Goal: Transaction & Acquisition: Purchase product/service

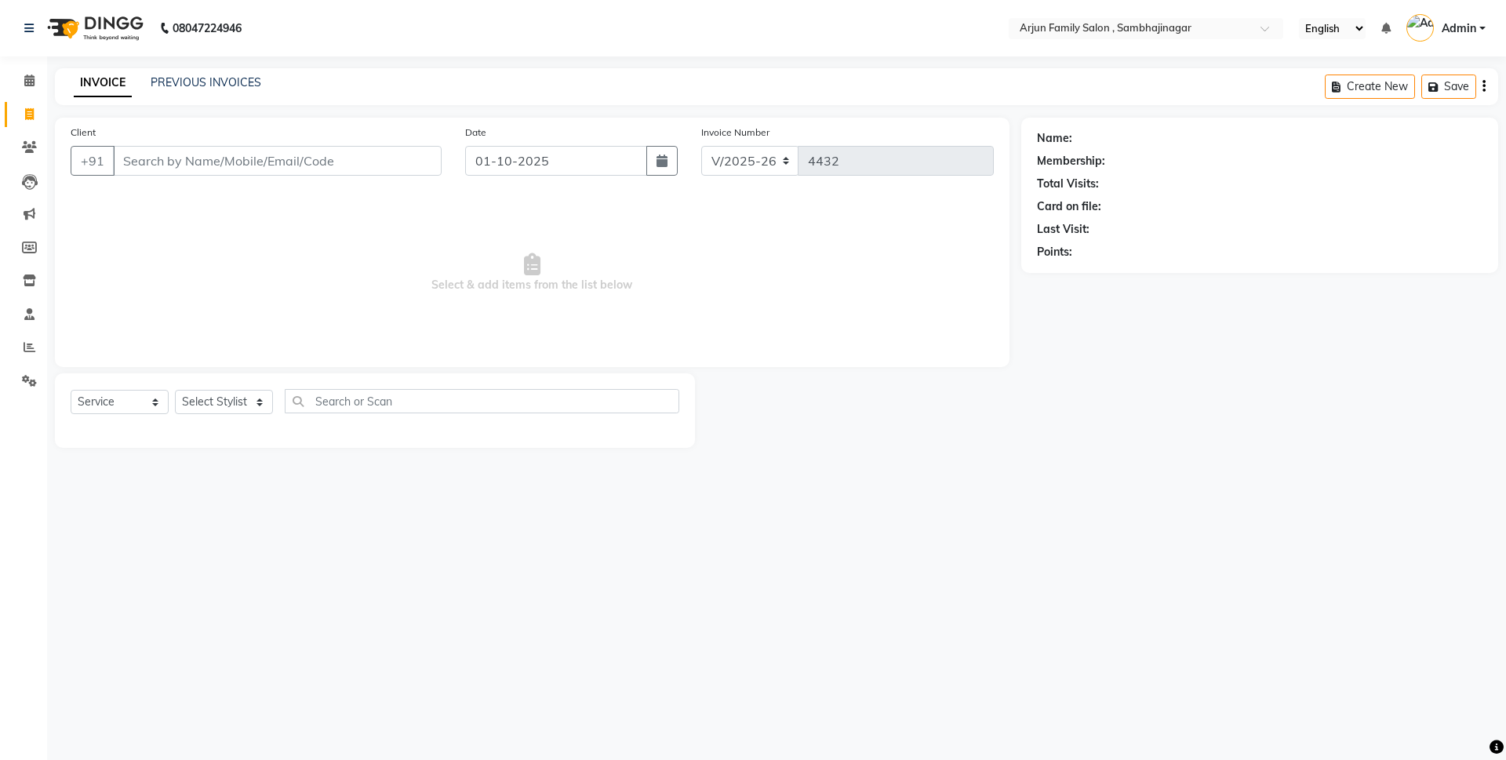
select select "6947"
select select "service"
click at [331, 174] on input "Client" at bounding box center [277, 161] width 329 height 30
click at [236, 82] on link "PREVIOUS INVOICES" at bounding box center [206, 82] width 111 height 14
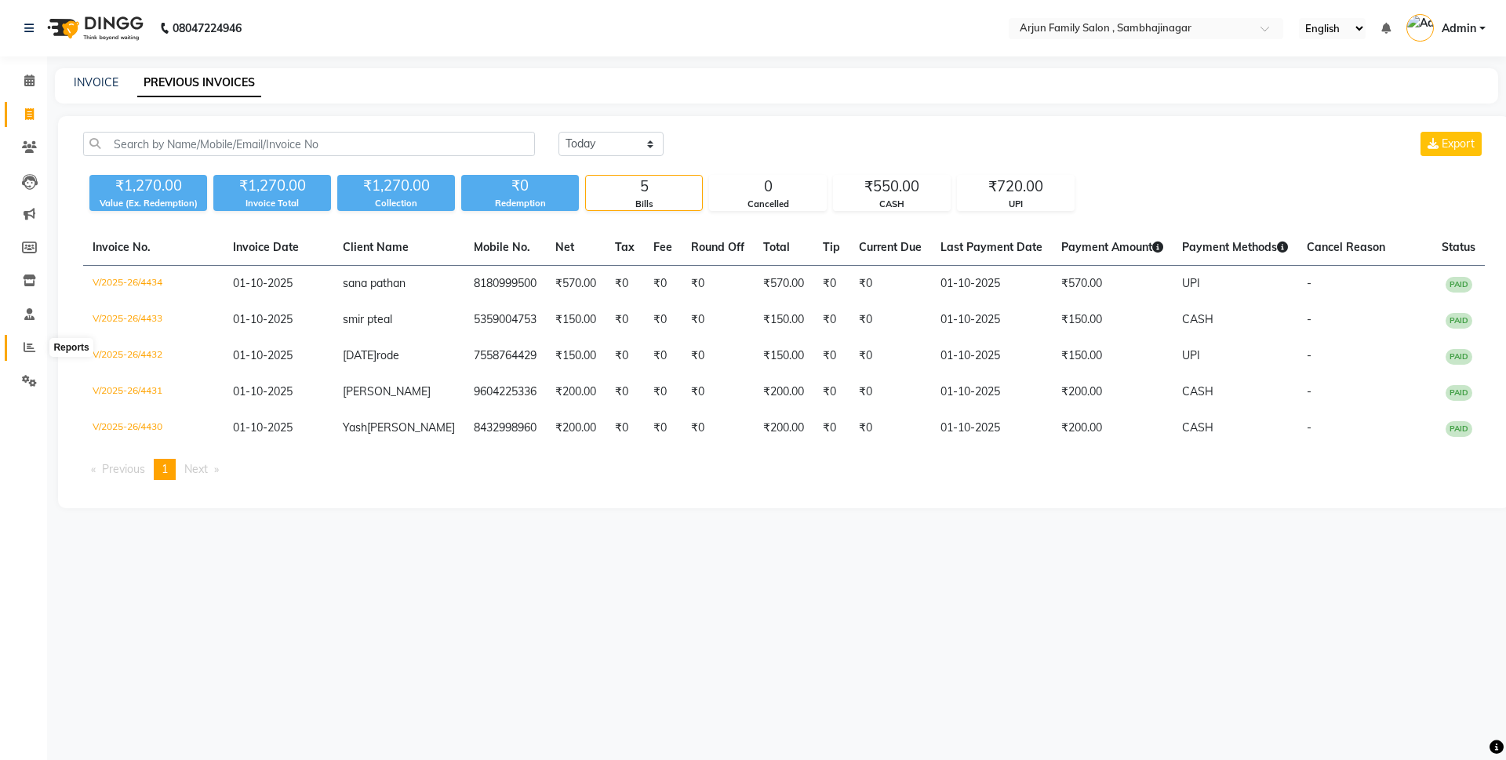
click at [21, 342] on span at bounding box center [29, 348] width 27 height 18
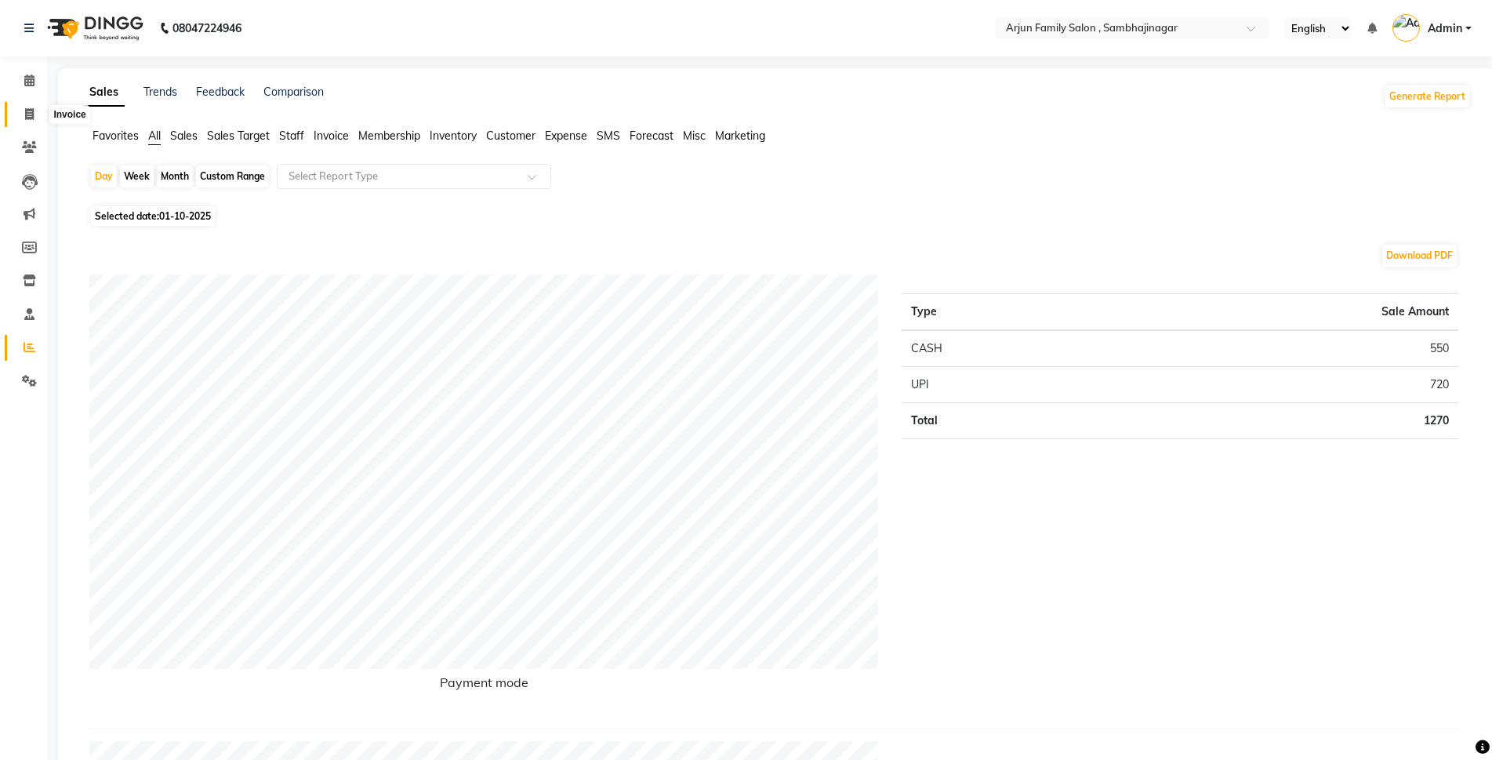
click at [24, 118] on span at bounding box center [29, 115] width 27 height 18
select select "service"
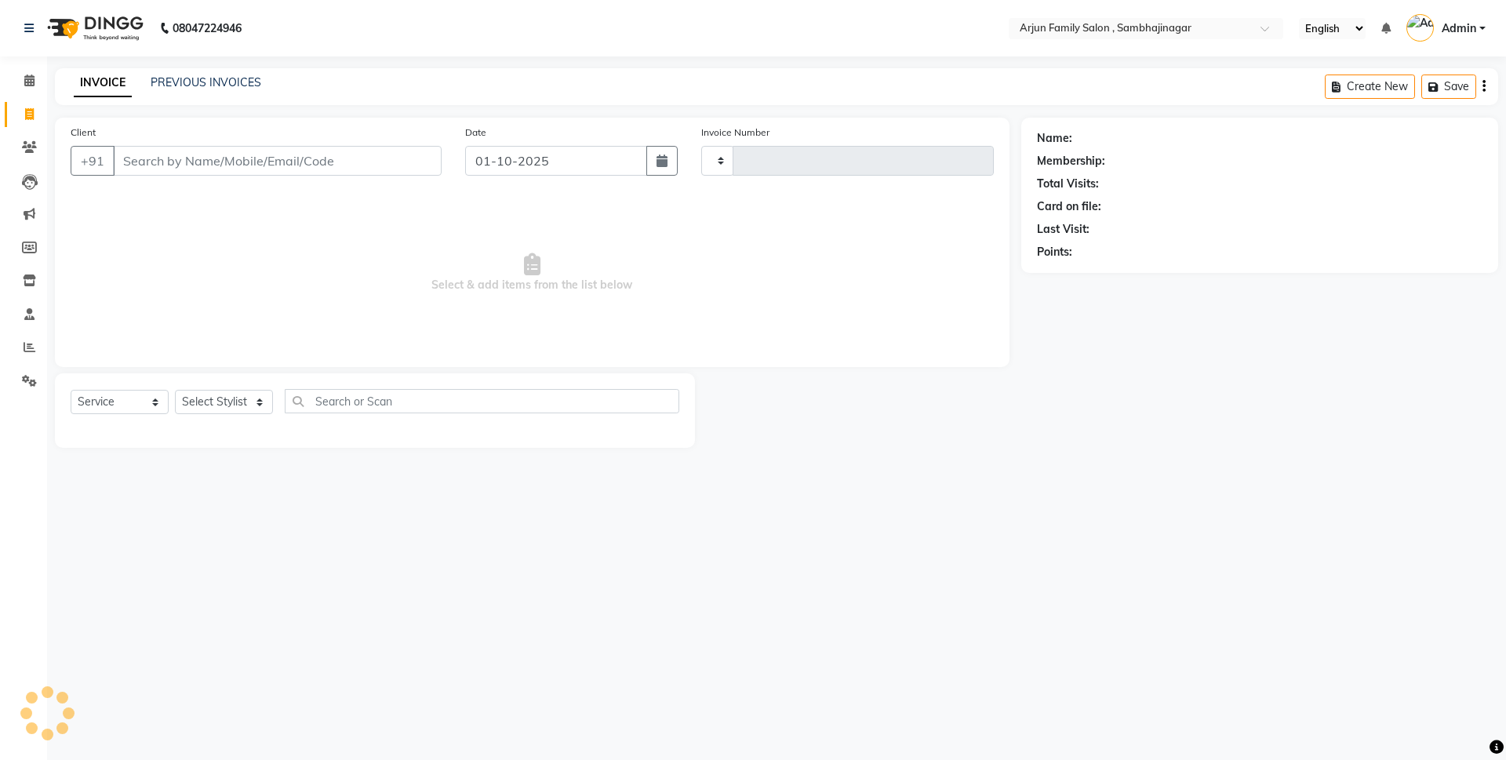
type input "4435"
select select "6947"
click at [211, 164] on input "Client" at bounding box center [277, 161] width 329 height 30
type input "9765020616"
click at [404, 156] on span "Add Client" at bounding box center [401, 161] width 62 height 16
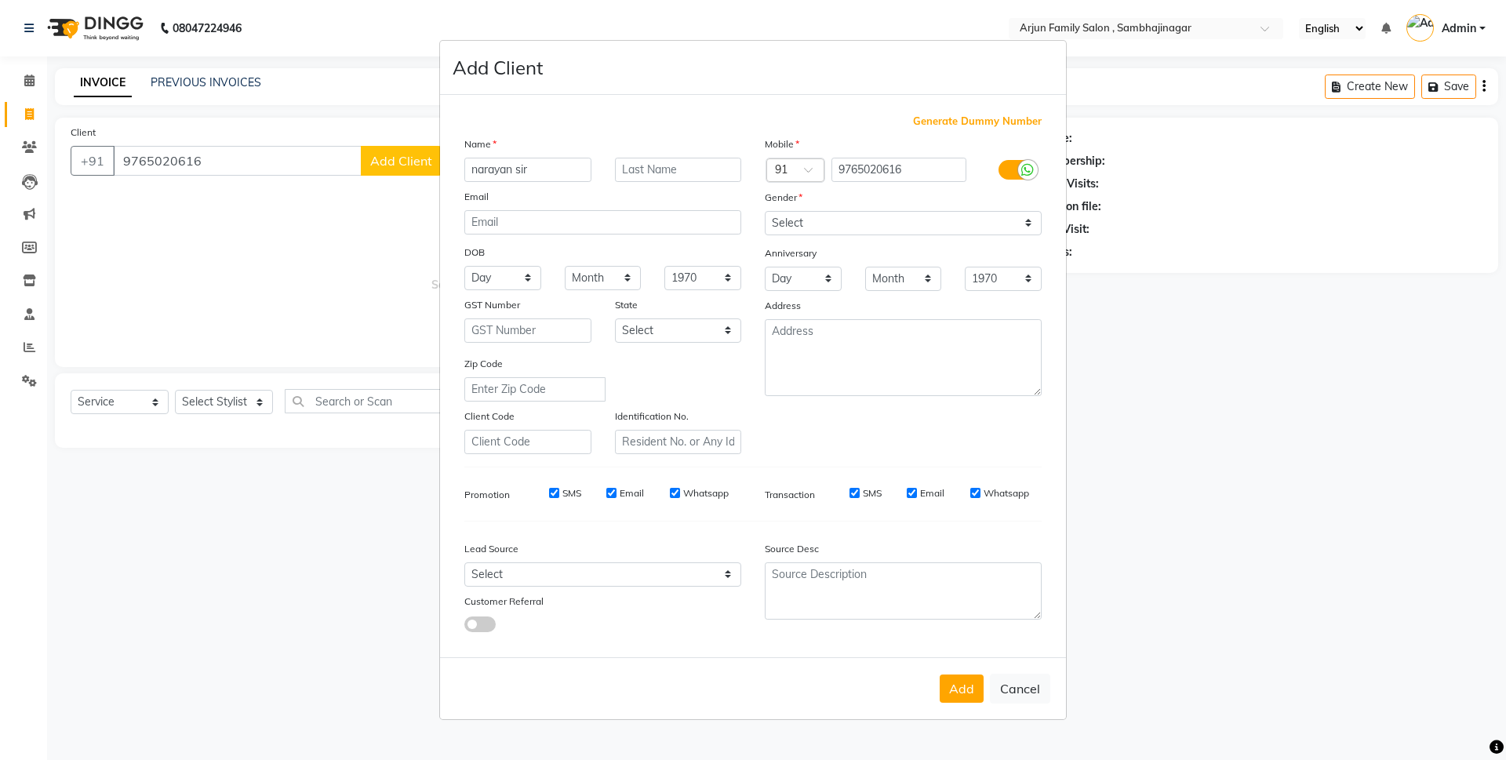
type input "narayan sir"
click at [823, 219] on select "Select [DEMOGRAPHIC_DATA] [DEMOGRAPHIC_DATA] Other Prefer Not To Say" at bounding box center [903, 223] width 277 height 24
select select "[DEMOGRAPHIC_DATA]"
click at [765, 211] on select "Select [DEMOGRAPHIC_DATA] [DEMOGRAPHIC_DATA] Other Prefer Not To Say" at bounding box center [903, 223] width 277 height 24
click at [980, 698] on button "Add" at bounding box center [961, 688] width 44 height 28
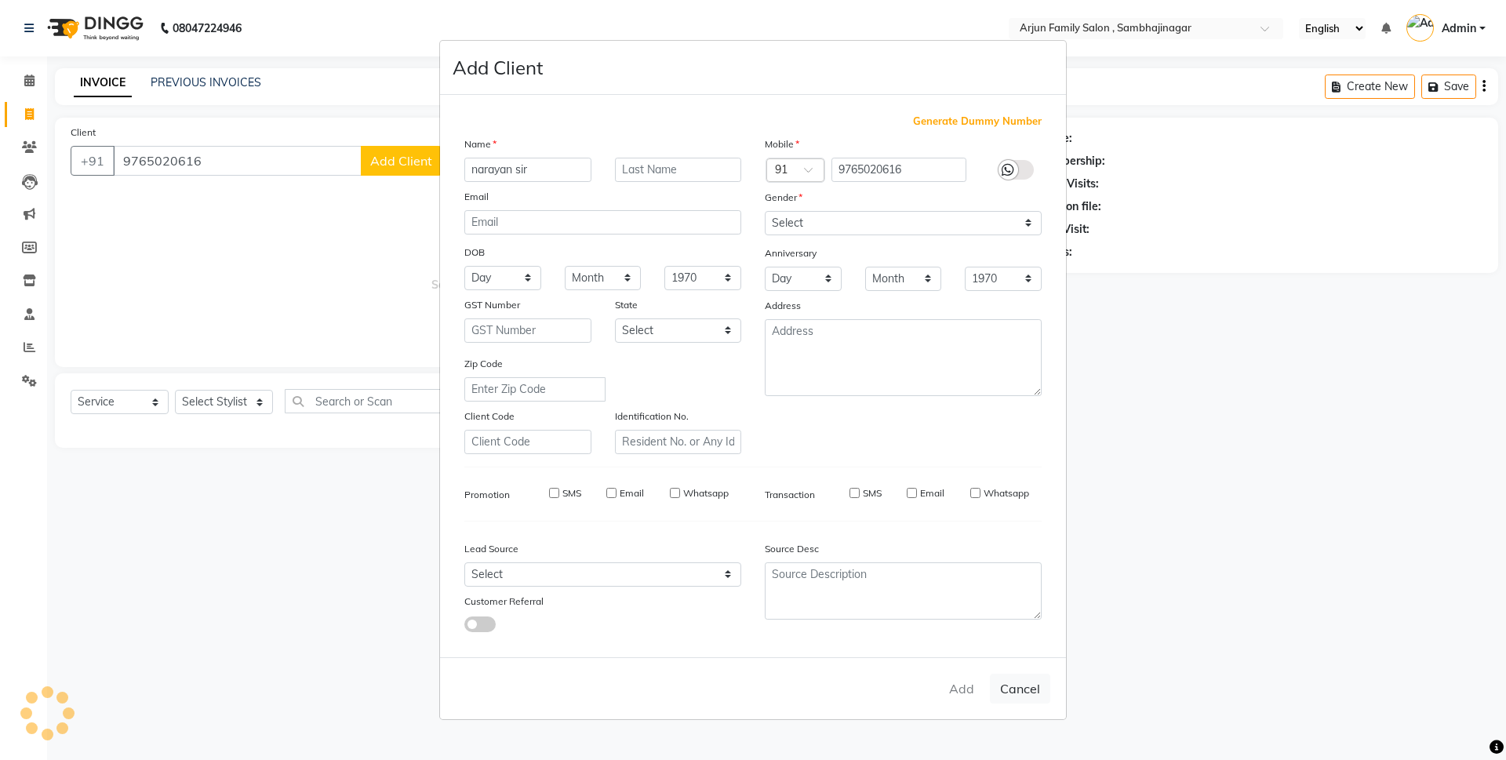
select select
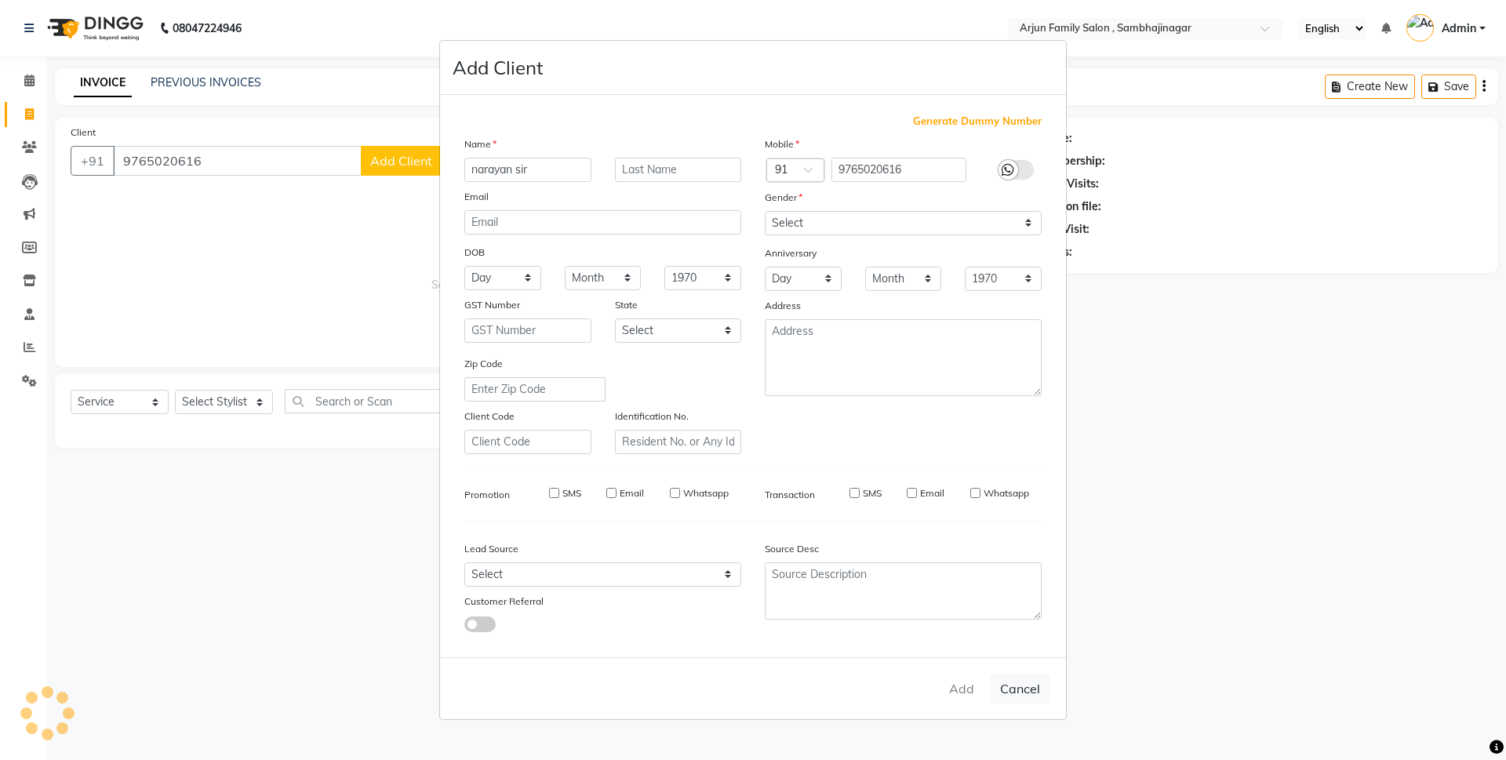
select select
checkbox input "false"
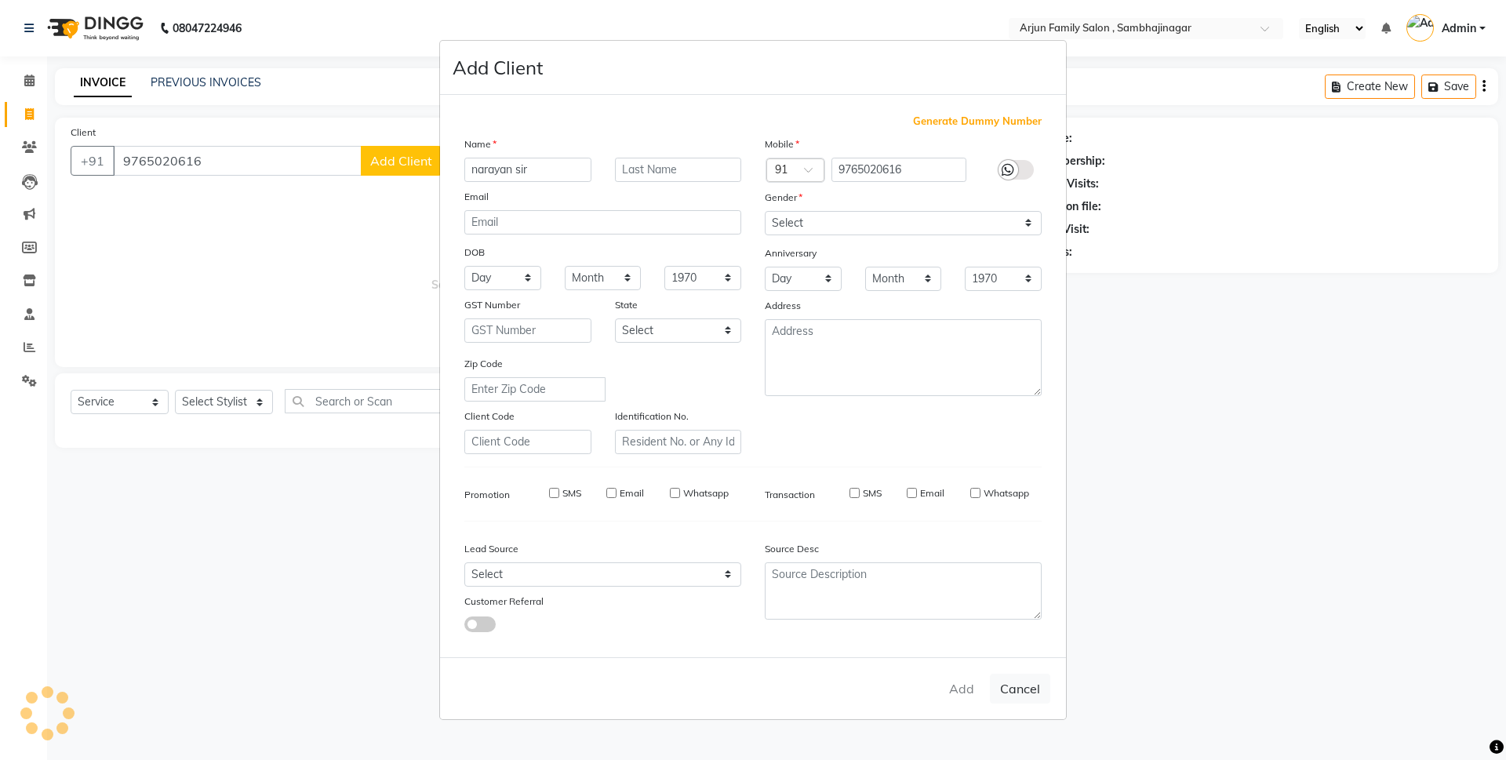
checkbox input "false"
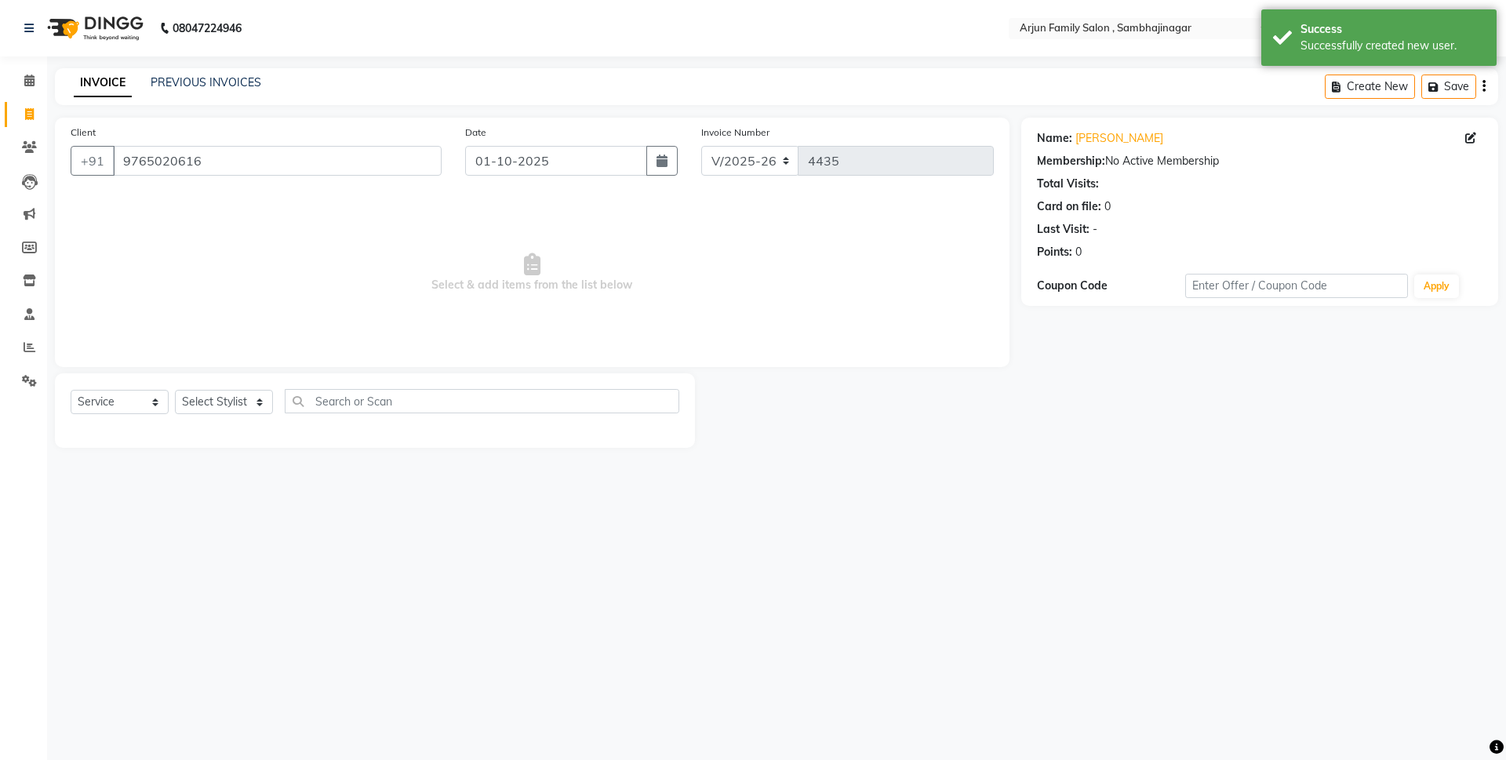
drag, startPoint x: 221, startPoint y: 390, endPoint x: 227, endPoint y: 398, distance: 10.0
click at [221, 390] on div "Select Service Product Membership Package Voucher Prepaid Gift Card Select Styl…" at bounding box center [375, 410] width 640 height 74
drag, startPoint x: 230, startPoint y: 403, endPoint x: 245, endPoint y: 412, distance: 18.3
click at [241, 409] on select "Select Stylist arjun [PERSON_NAME] [PERSON_NAME] [PERSON_NAME] [PERSON_NAME]" at bounding box center [224, 402] width 98 height 24
select select "54806"
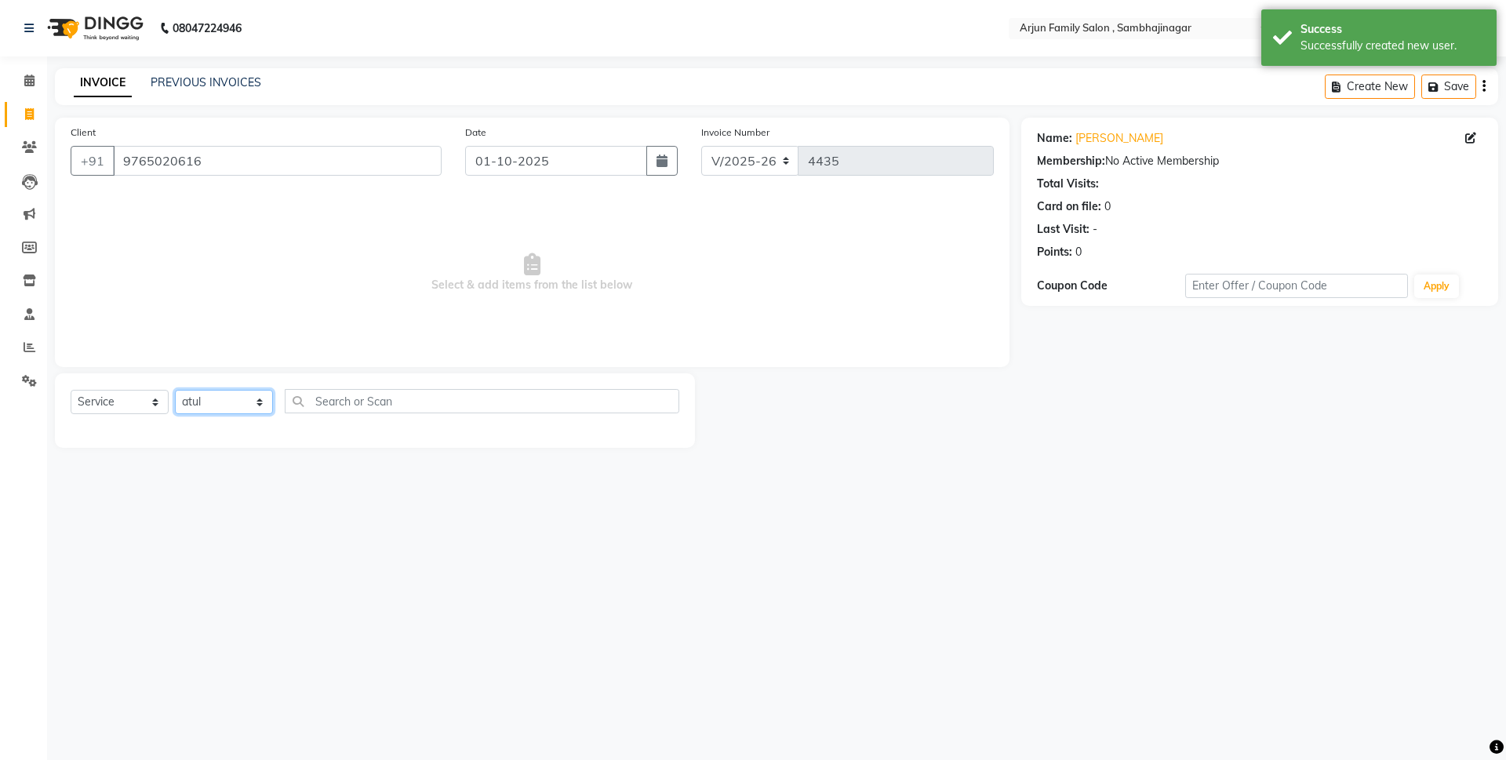
click at [175, 390] on select "Select Stylist arjun [PERSON_NAME] [PERSON_NAME] [PERSON_NAME] [PERSON_NAME]" at bounding box center [224, 402] width 98 height 24
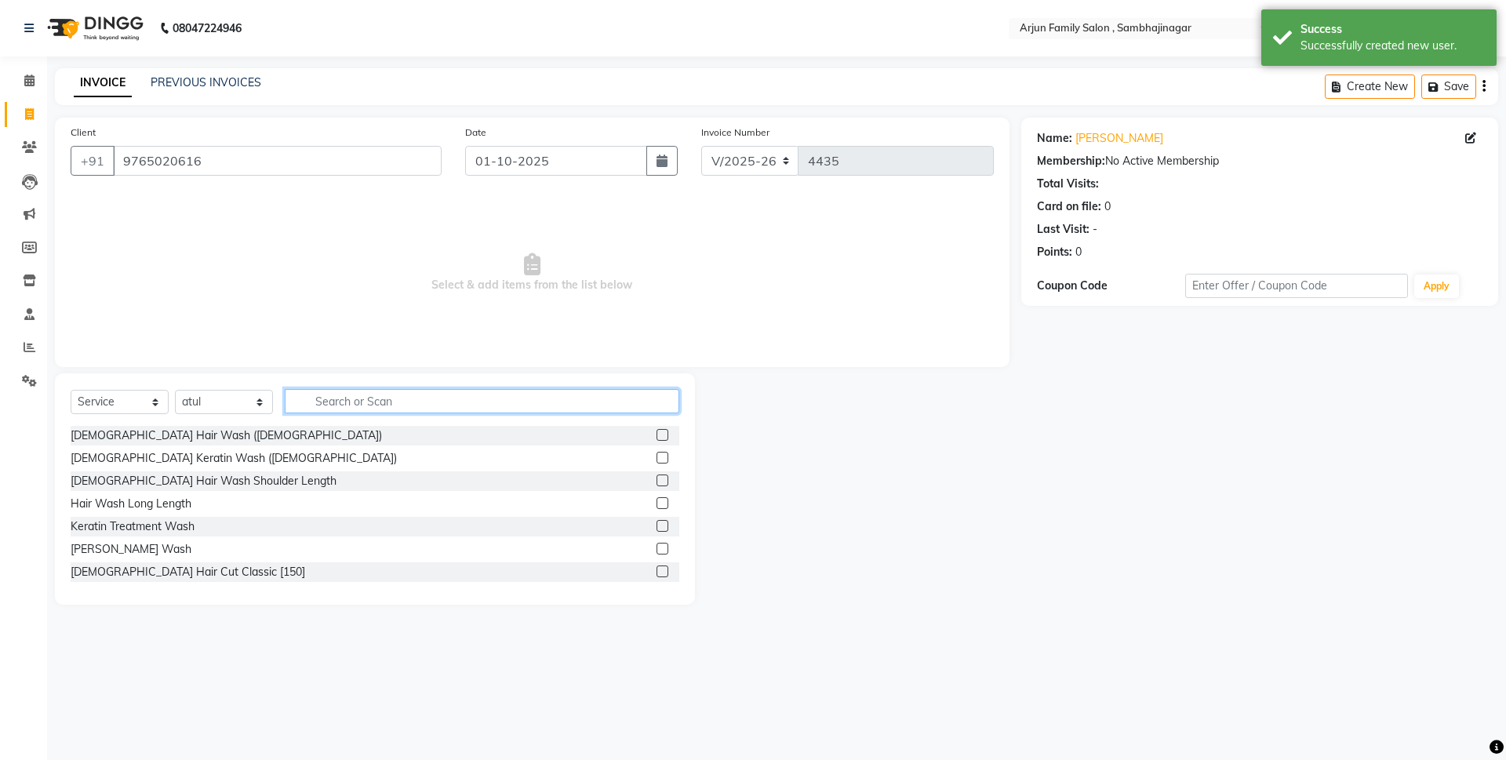
click at [471, 398] on input "text" at bounding box center [482, 401] width 394 height 24
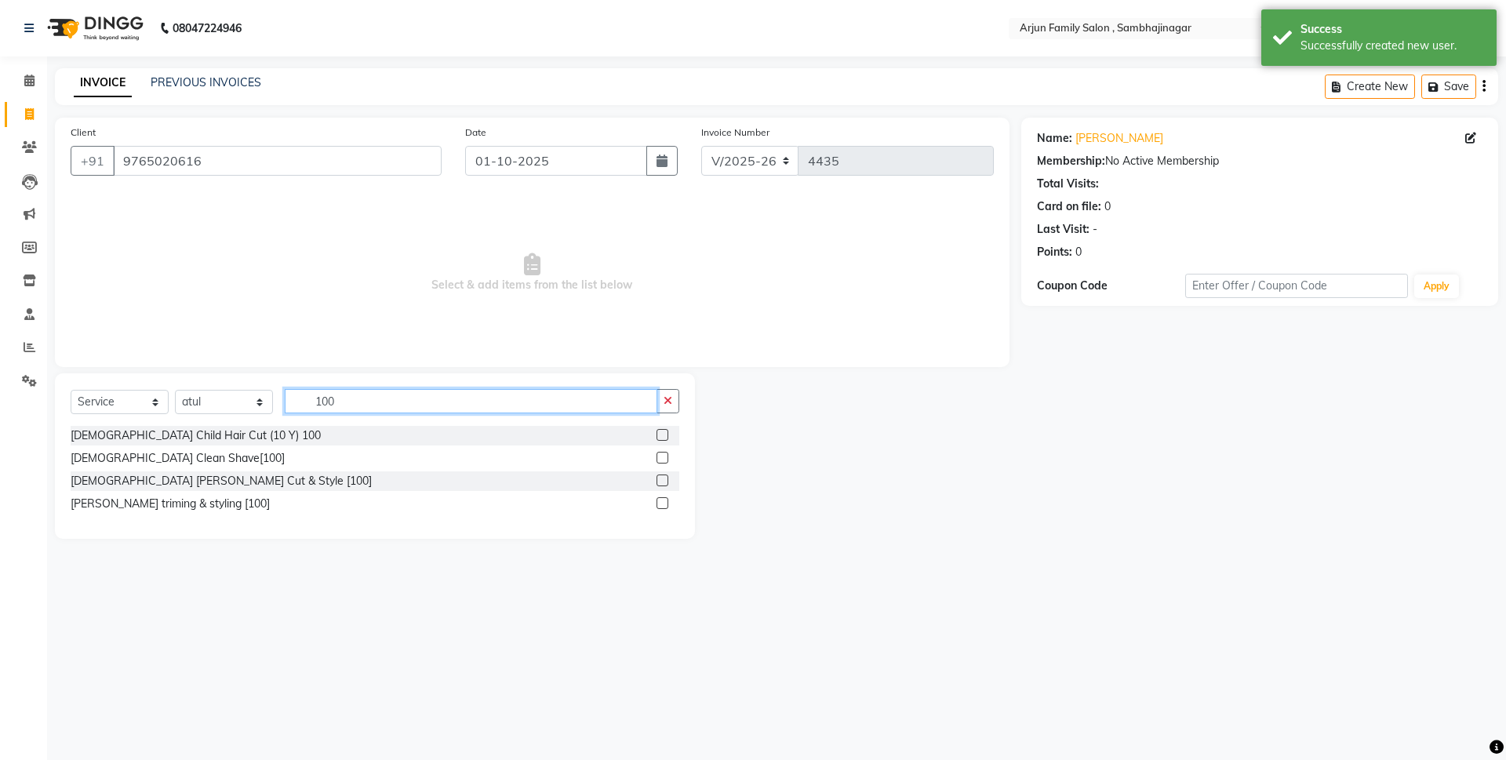
type input "100"
click at [654, 474] on div "[DEMOGRAPHIC_DATA] [PERSON_NAME] Cut & Style [100]" at bounding box center [375, 481] width 608 height 20
click at [658, 477] on label at bounding box center [662, 480] width 12 height 12
click at [658, 477] on input "checkbox" at bounding box center [661, 481] width 10 height 10
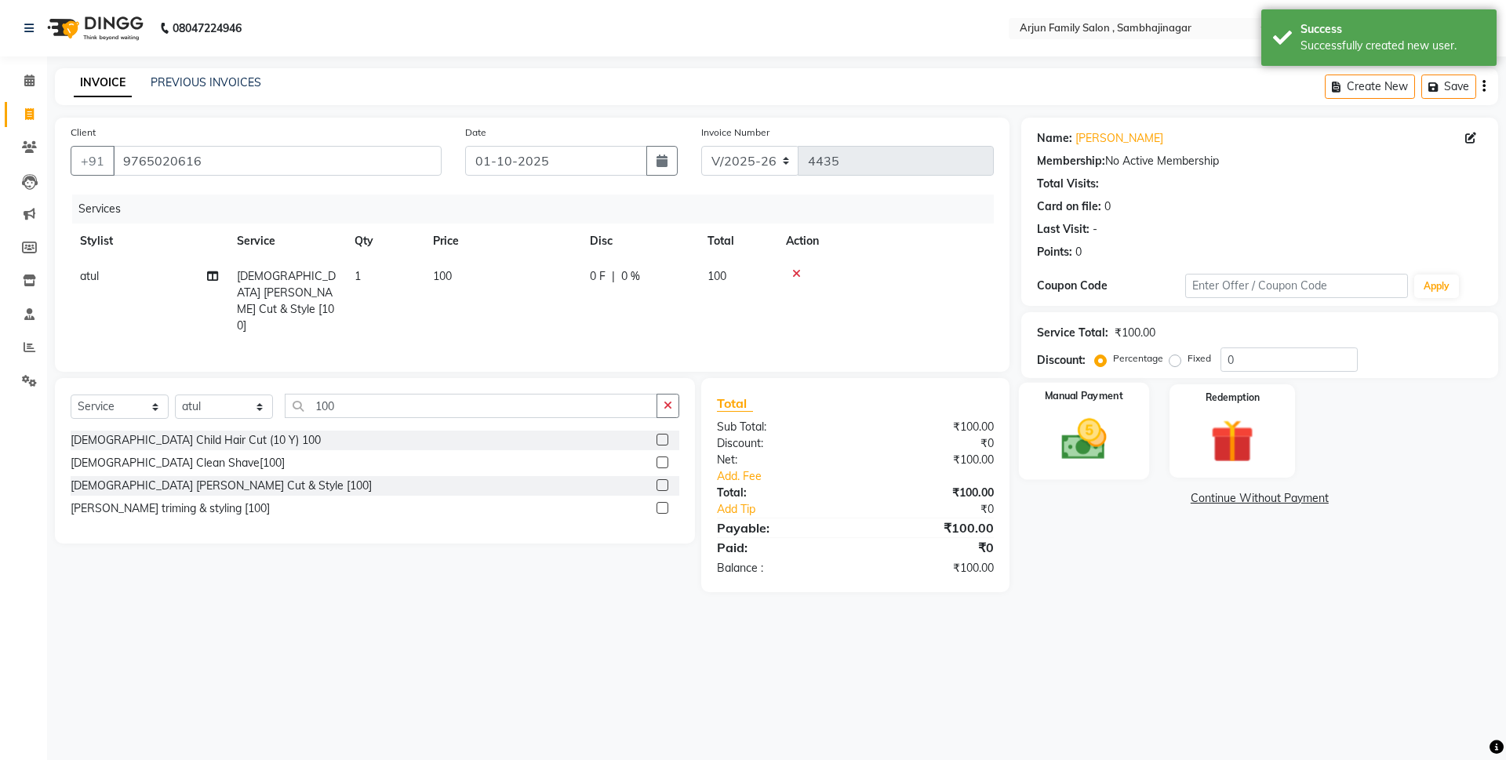
checkbox input "false"
click at [1084, 411] on div "Manual Payment" at bounding box center [1083, 431] width 130 height 96
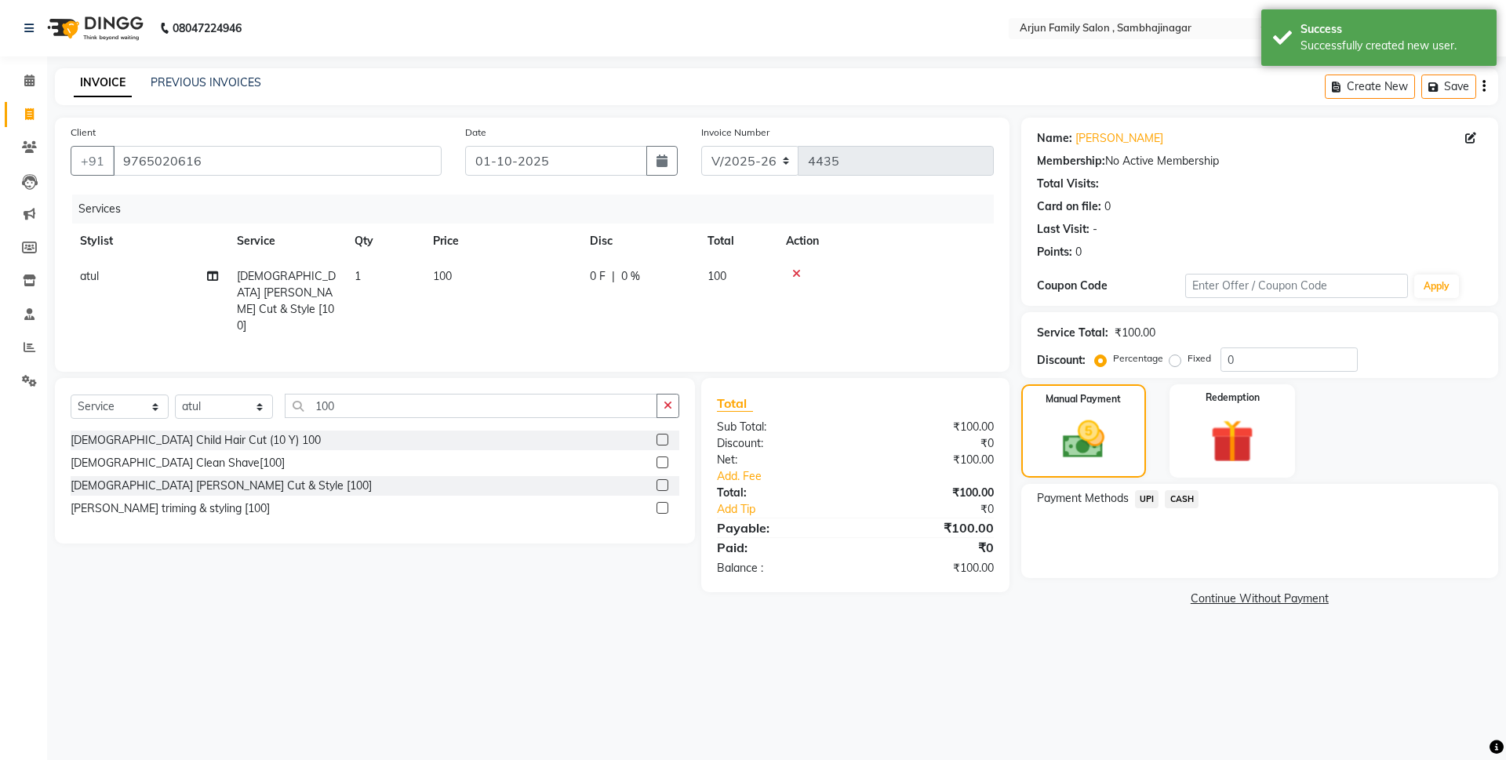
click at [1186, 499] on span "CASH" at bounding box center [1181, 499] width 34 height 18
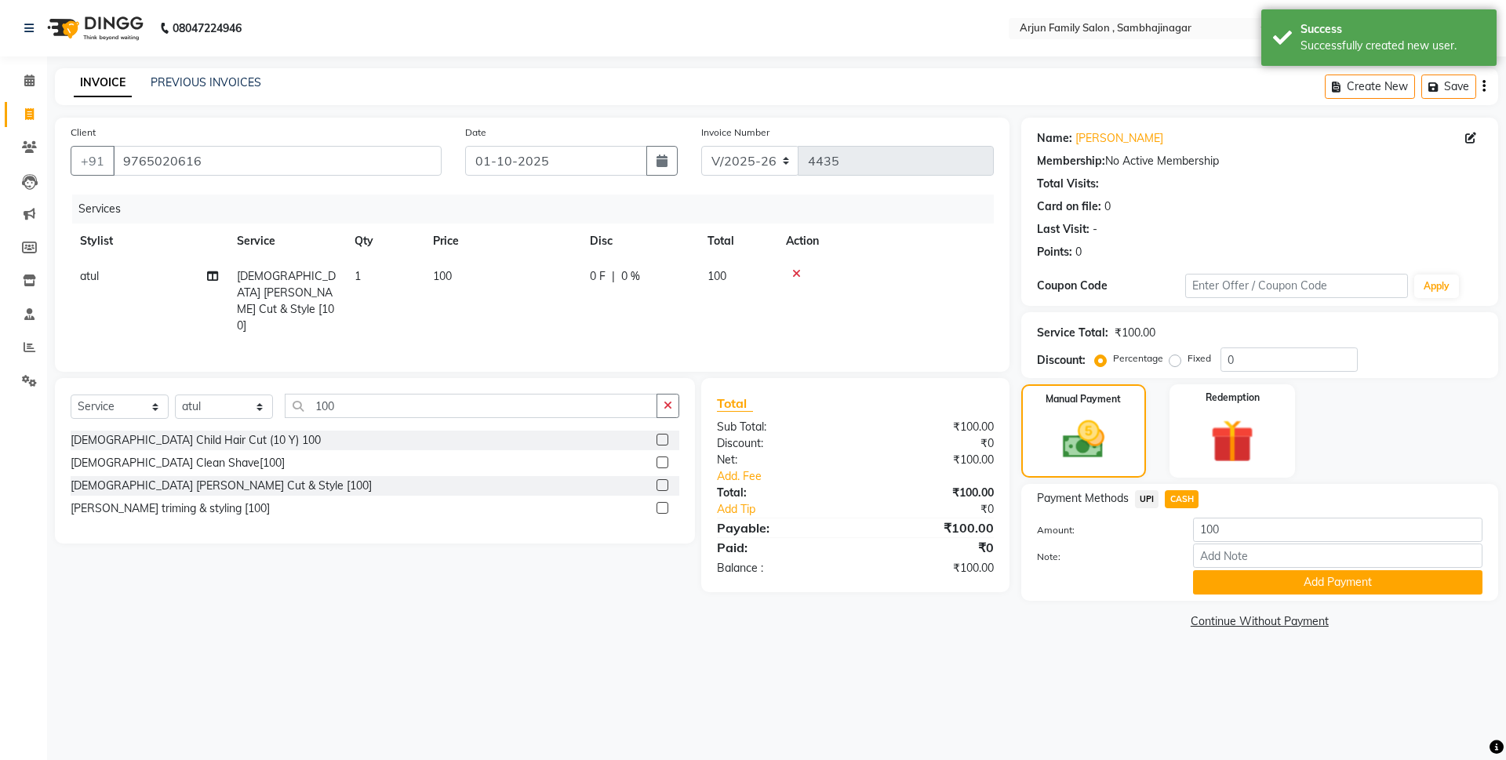
click at [1258, 598] on div "Payment Methods UPI CASH Amount: 100 Note: Add Payment" at bounding box center [1259, 542] width 477 height 117
click at [1287, 579] on button "Add Payment" at bounding box center [1337, 582] width 289 height 24
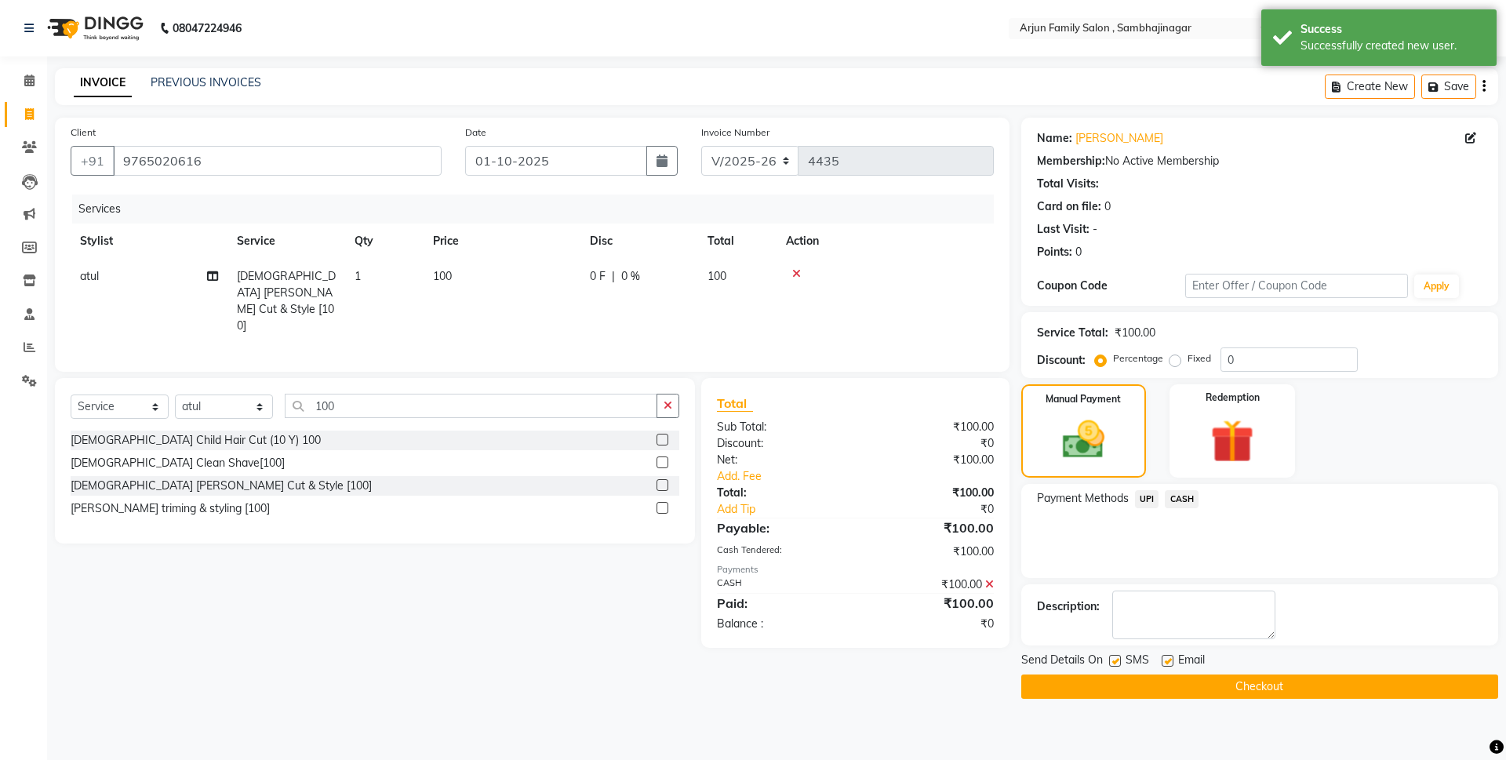
click at [1275, 674] on button "Checkout" at bounding box center [1259, 686] width 477 height 24
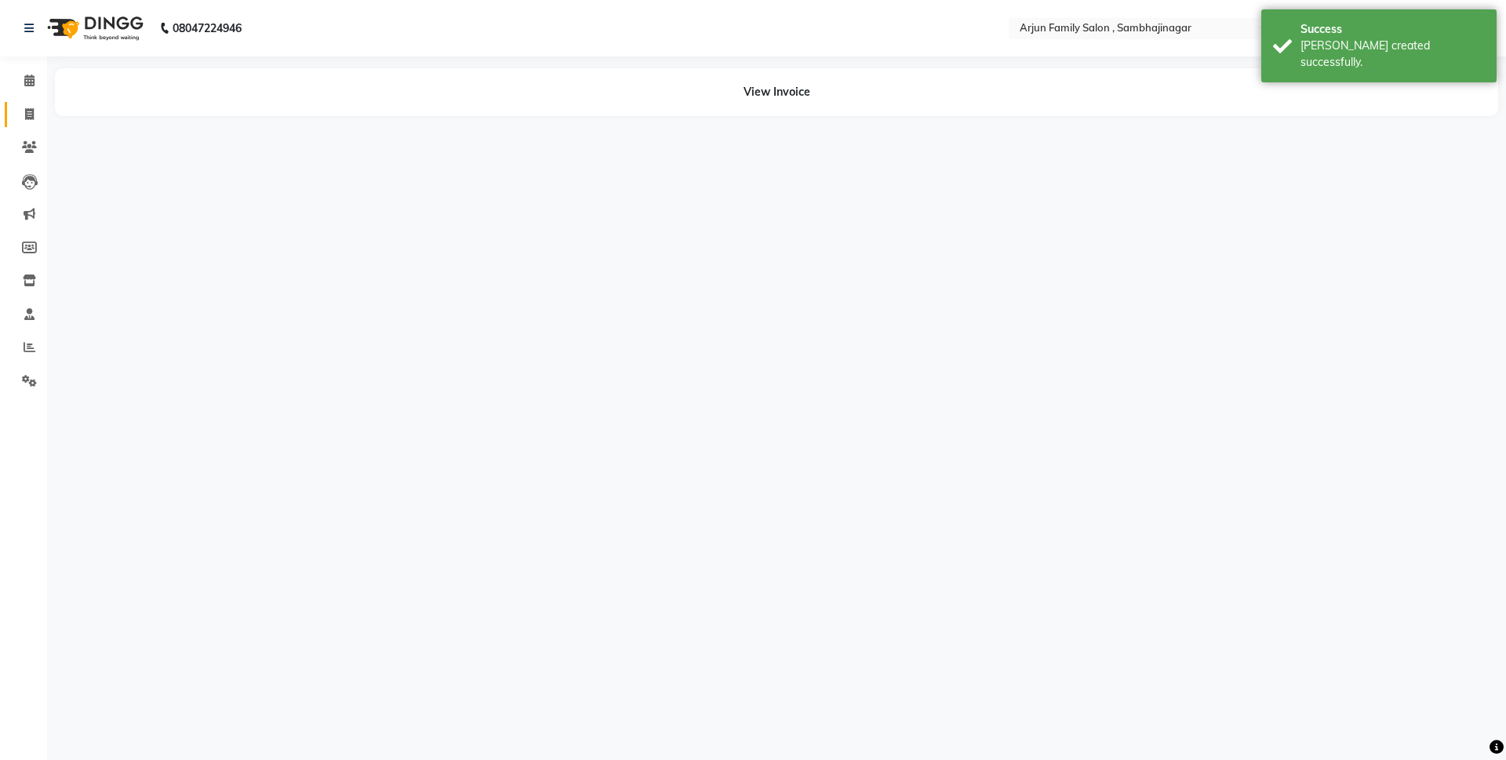
click at [29, 114] on icon at bounding box center [29, 114] width 9 height 12
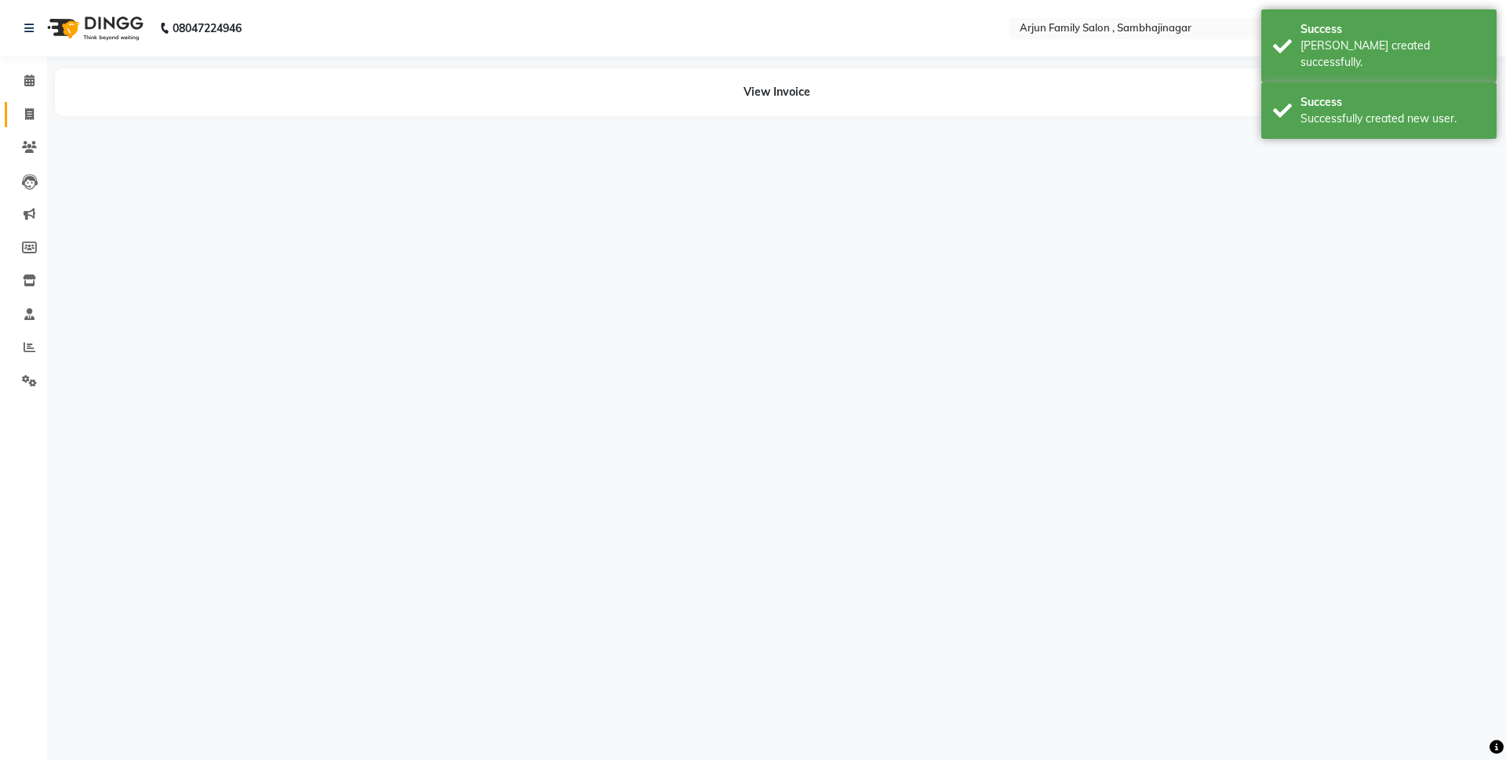
select select "service"
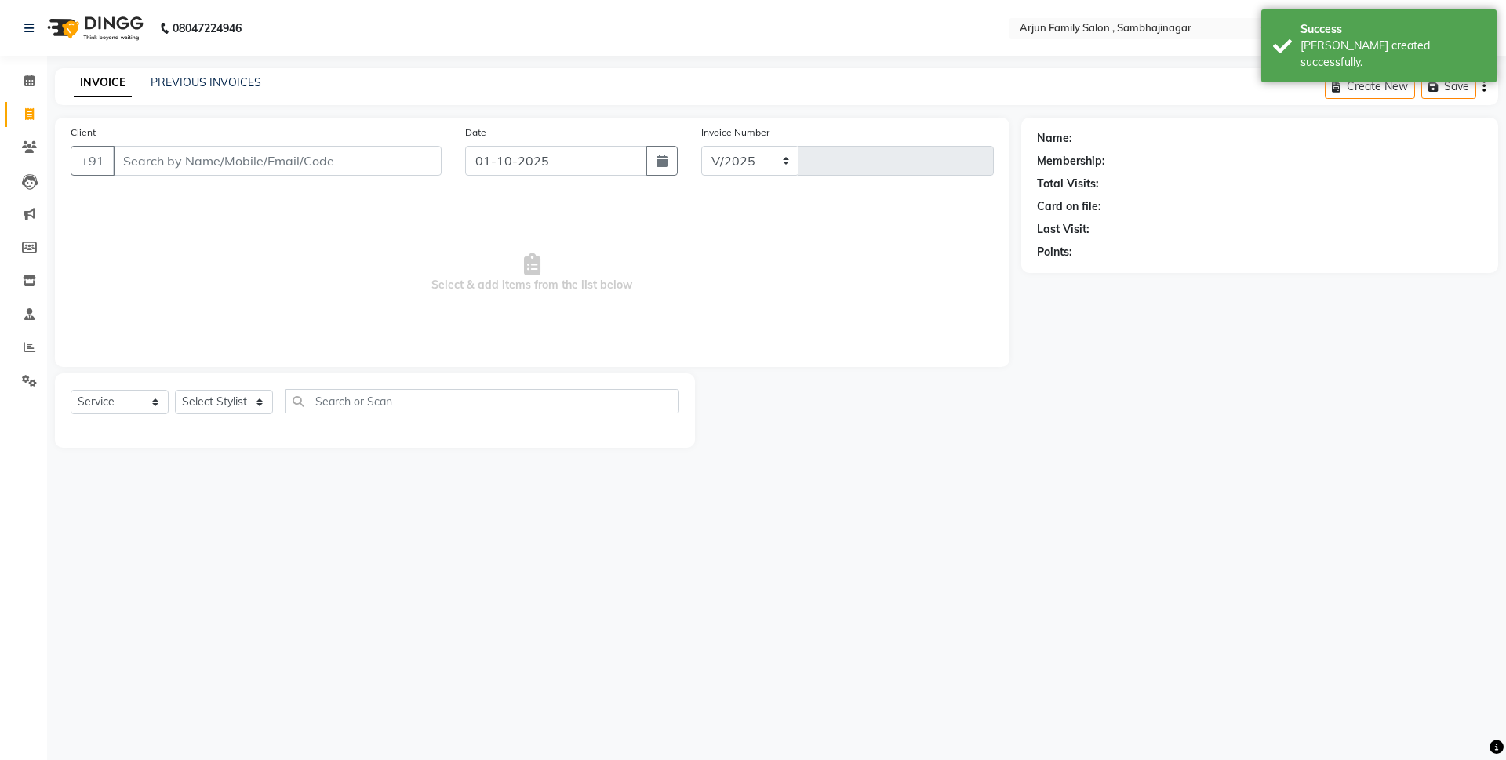
select select "6947"
type input "4436"
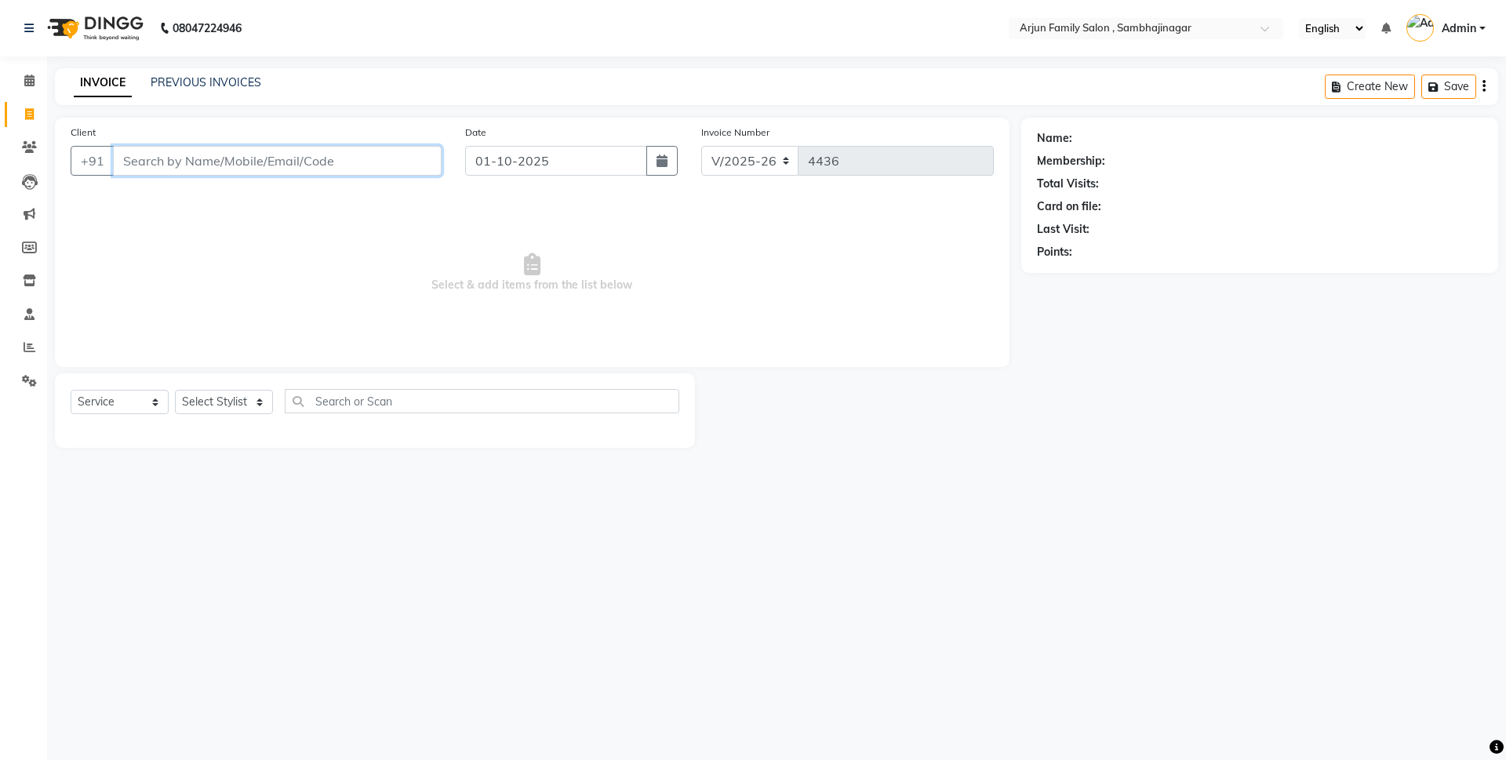
click at [371, 161] on input "Client" at bounding box center [277, 161] width 329 height 30
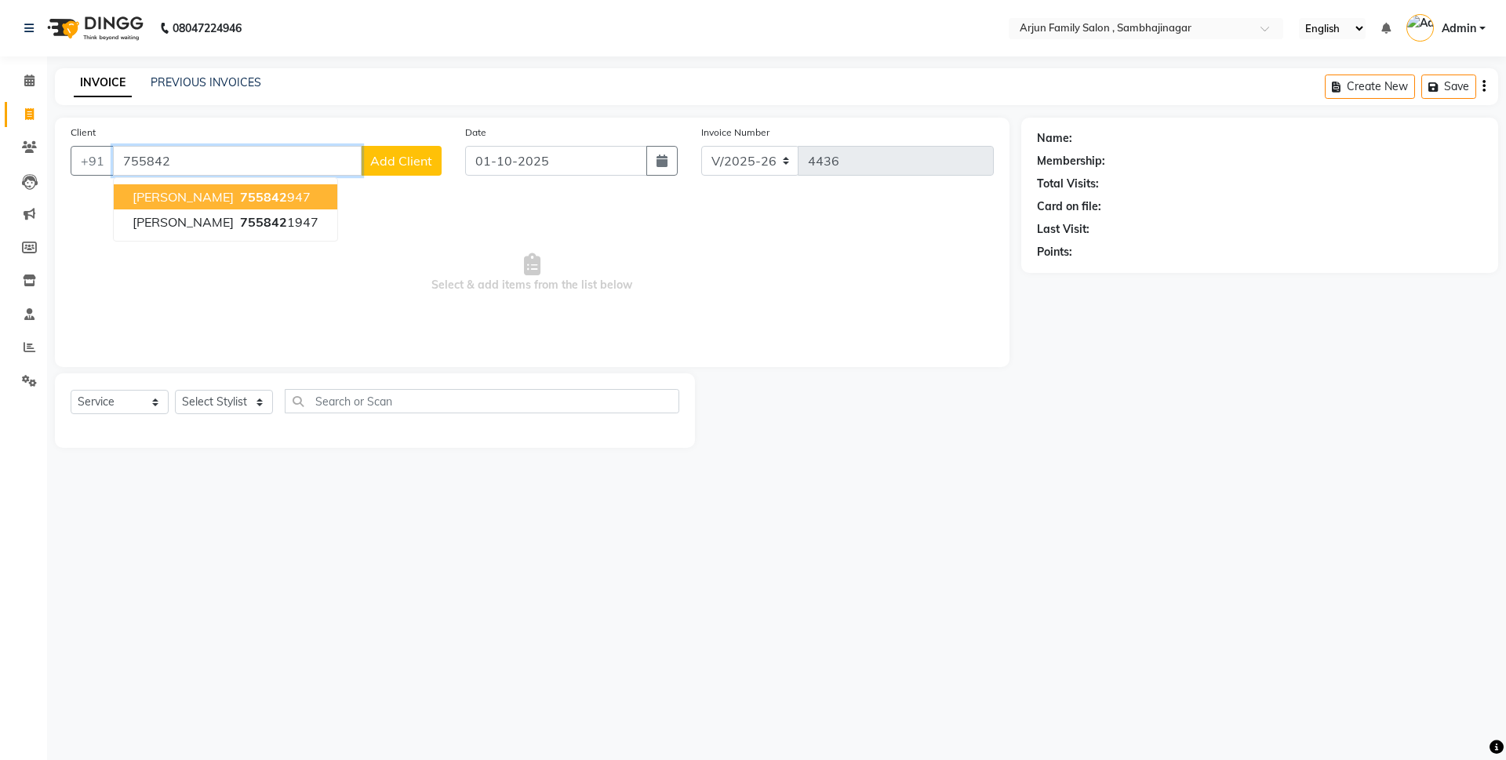
click at [252, 198] on ngb-highlight "755842 947" at bounding box center [274, 197] width 74 height 16
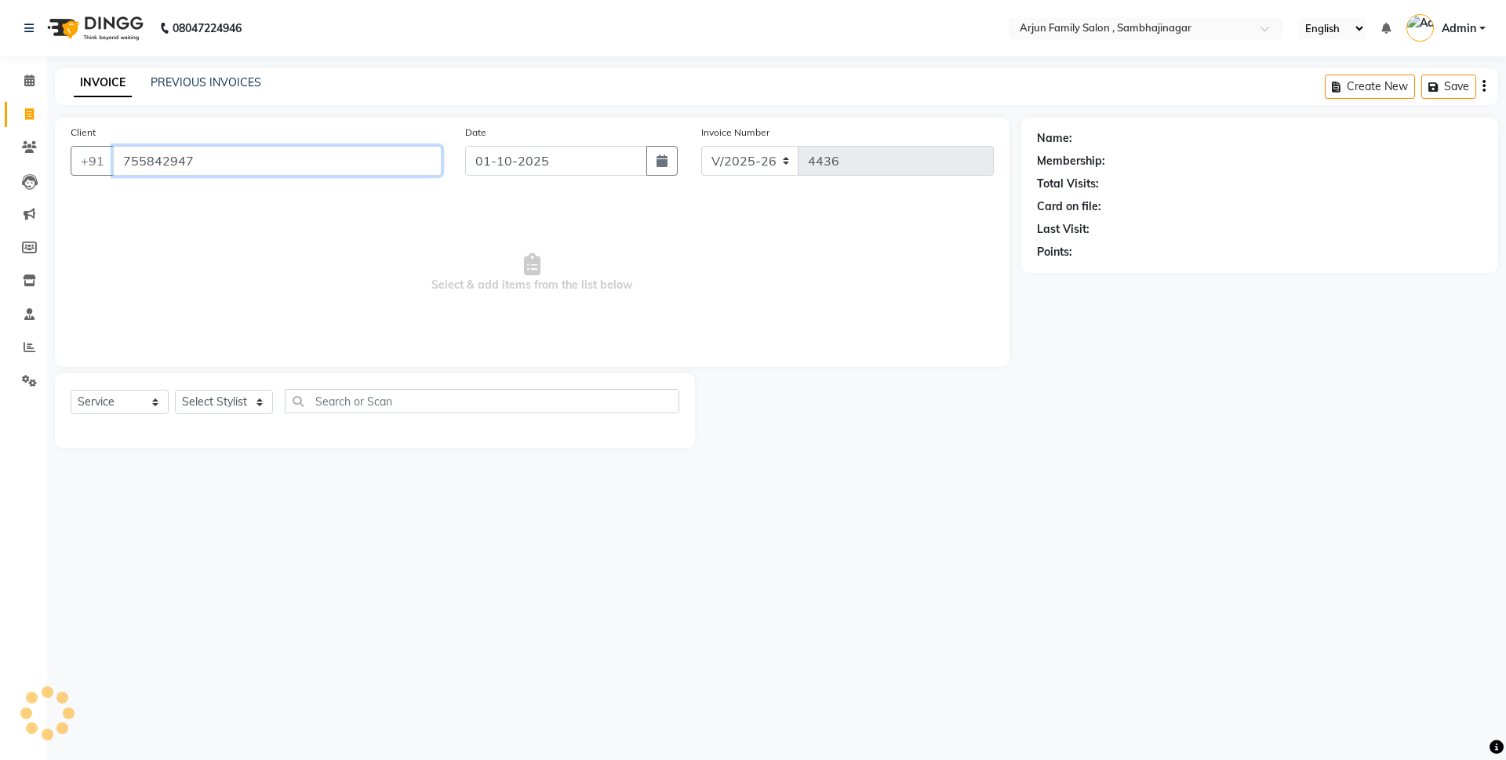
type input "755842947"
click at [223, 401] on select "Select Stylist arjun [PERSON_NAME] [PERSON_NAME] [PERSON_NAME] [PERSON_NAME]" at bounding box center [224, 402] width 98 height 24
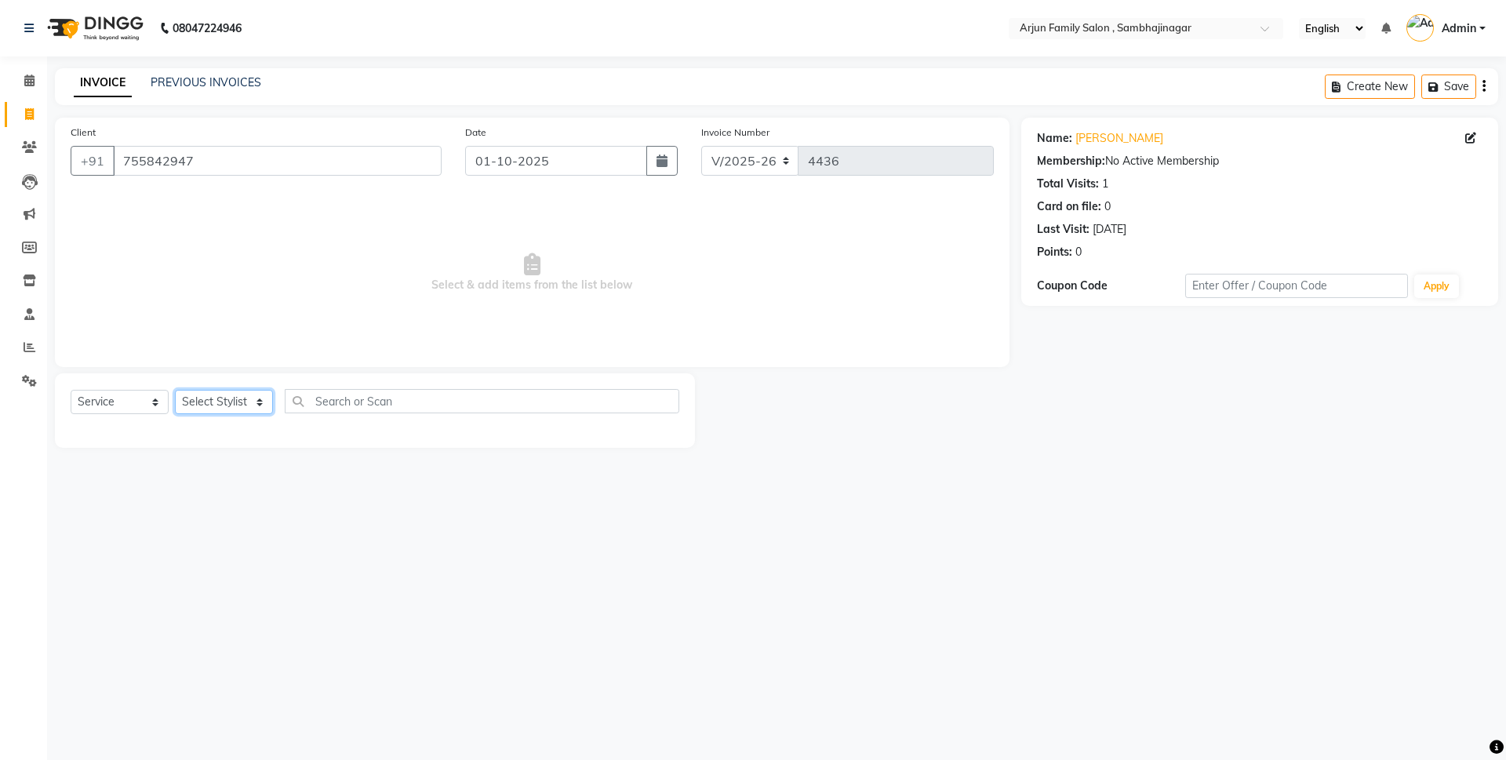
select select "54803"
click at [175, 390] on select "Select Stylist arjun [PERSON_NAME] [PERSON_NAME] [PERSON_NAME] [PERSON_NAME]" at bounding box center [224, 402] width 98 height 24
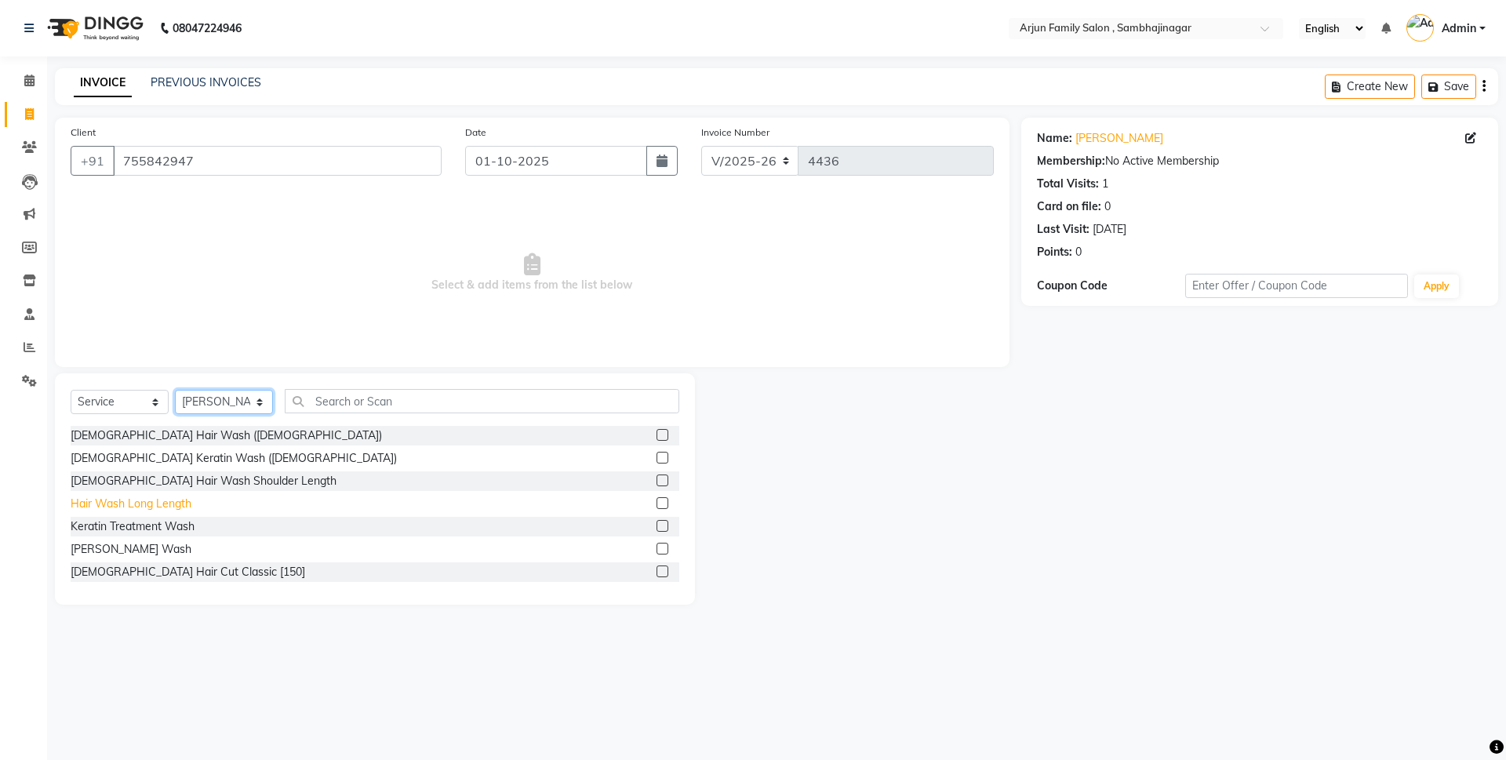
scroll to position [78, 0]
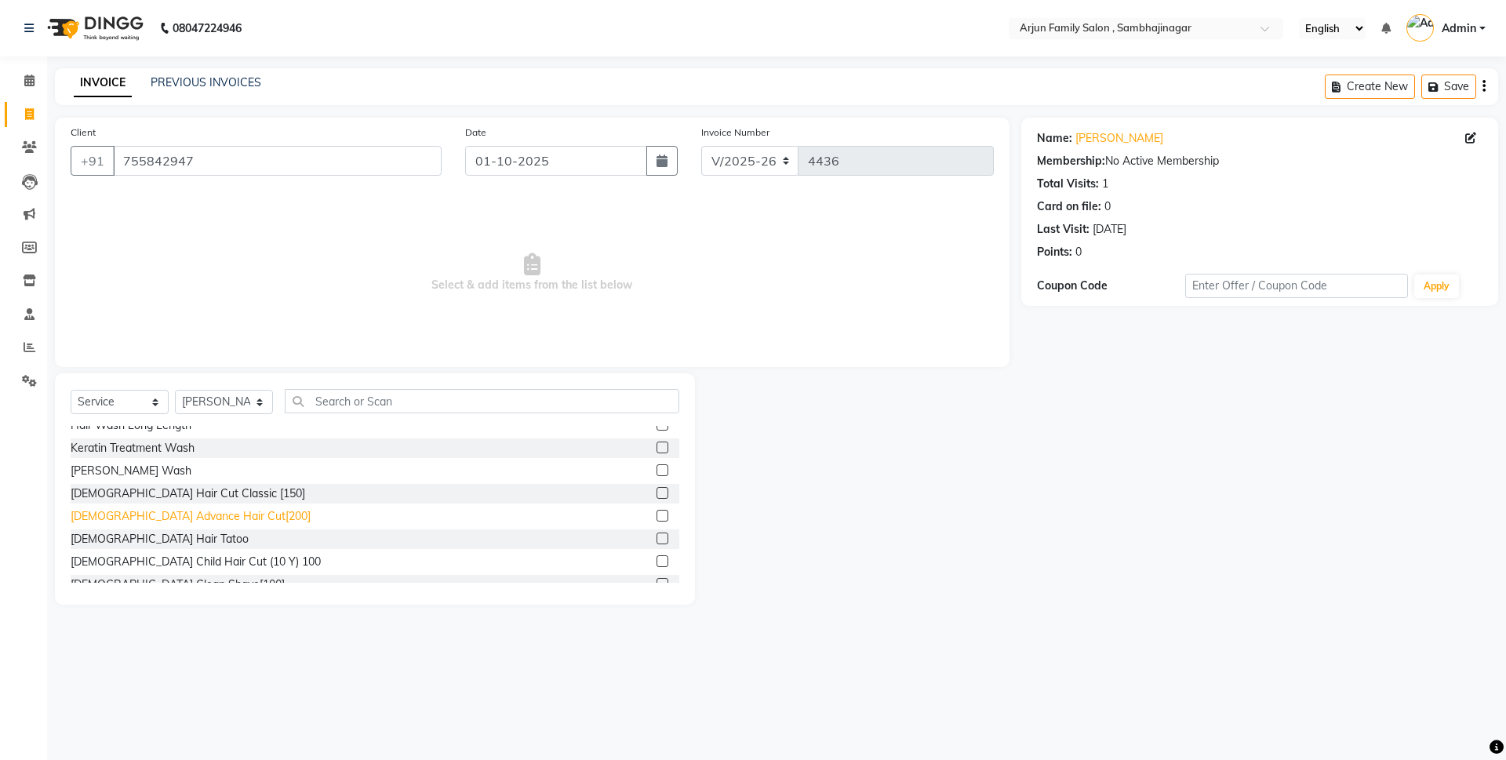
click at [183, 511] on div "[DEMOGRAPHIC_DATA] Advance Hair Cut[200]" at bounding box center [191, 516] width 240 height 16
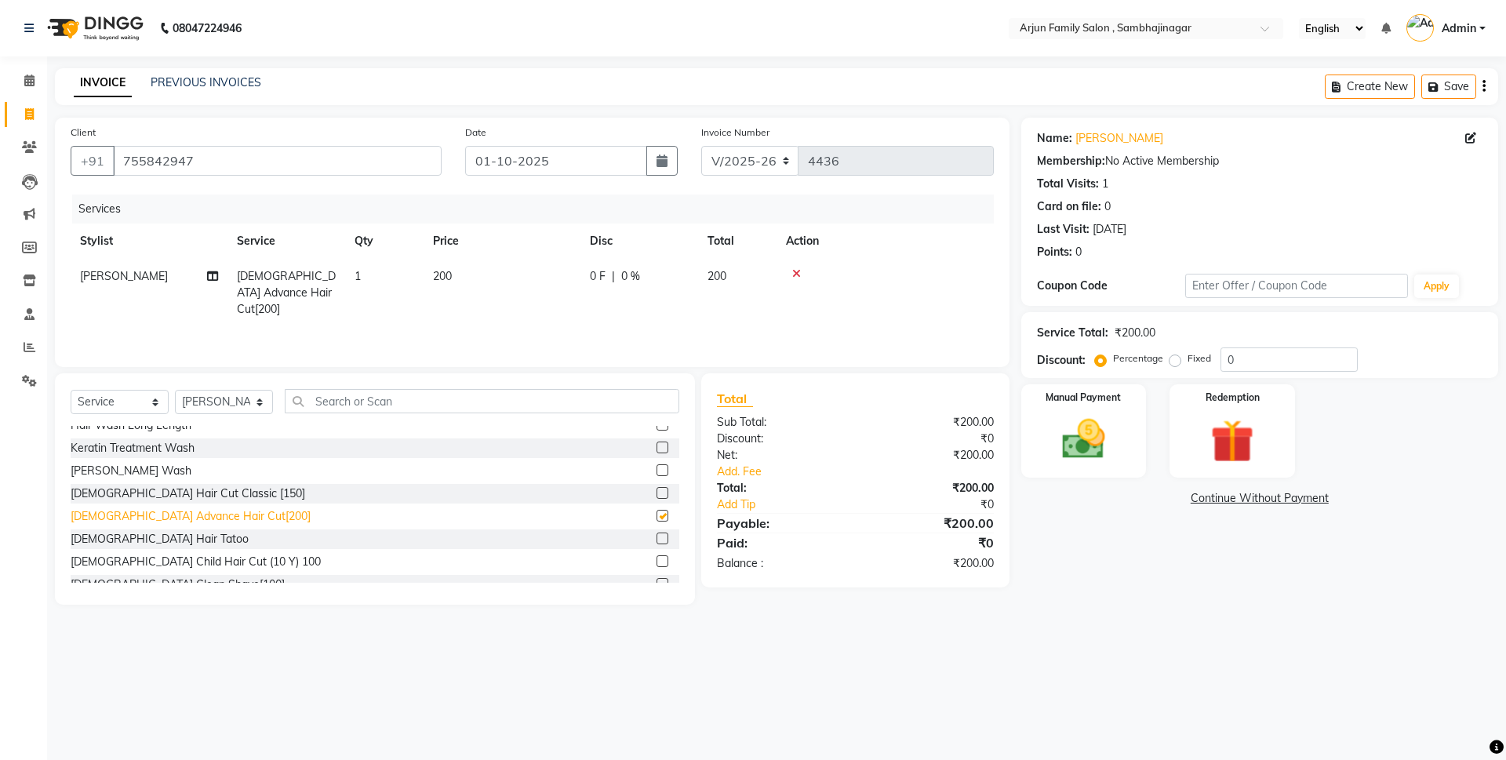
checkbox input "false"
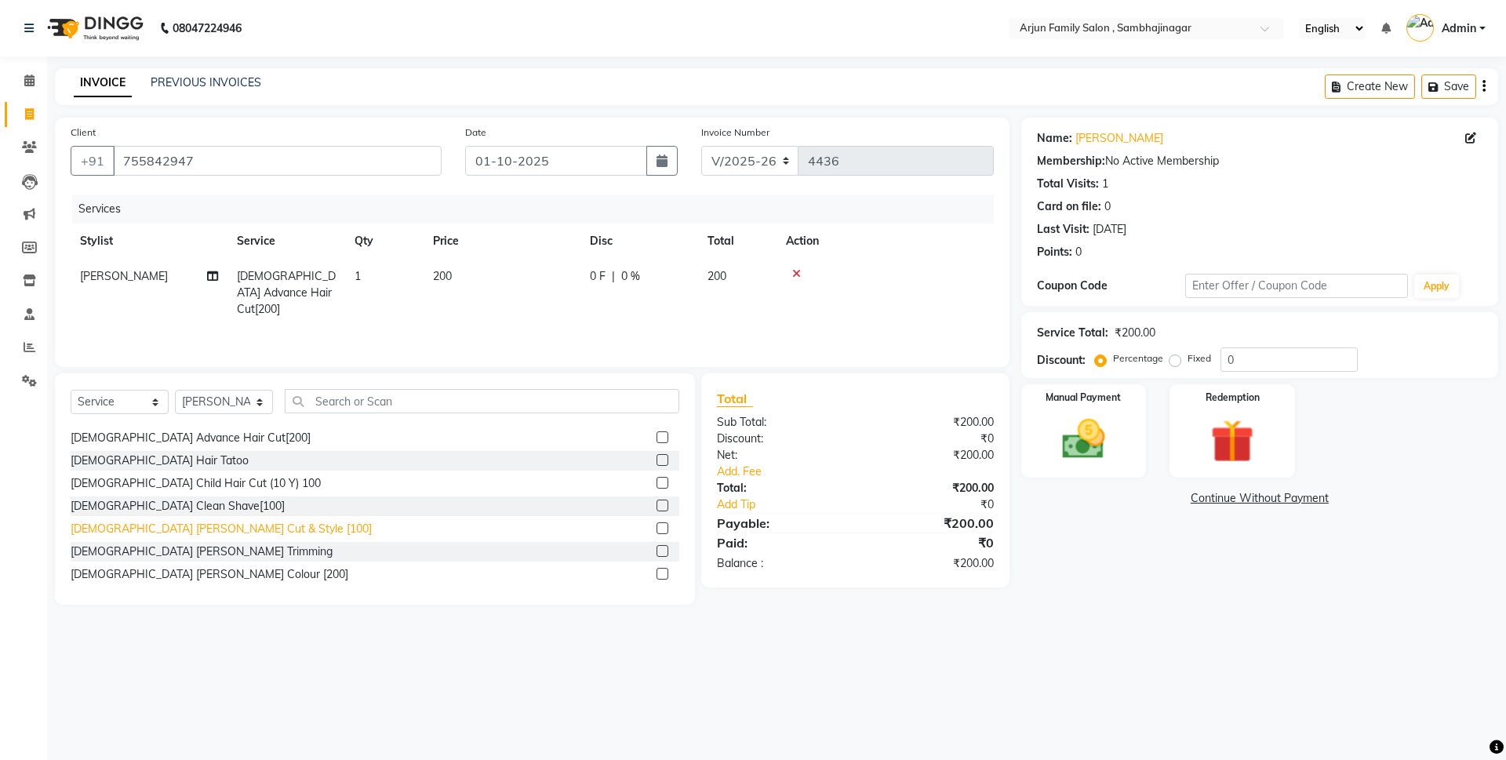
click at [166, 526] on div "[DEMOGRAPHIC_DATA] [PERSON_NAME] Cut & Style [100]" at bounding box center [221, 529] width 301 height 16
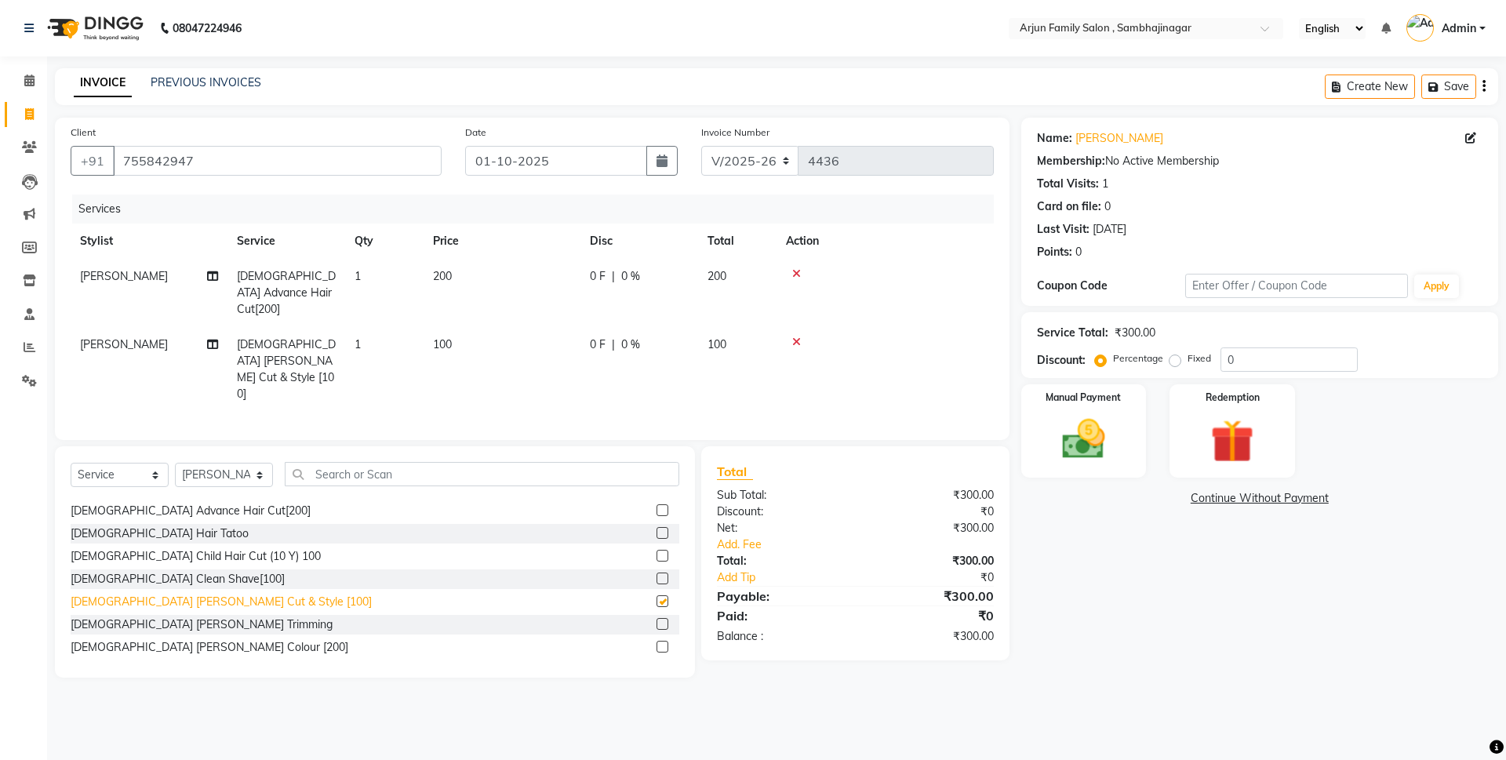
checkbox input "false"
click at [1062, 445] on img at bounding box center [1083, 439] width 73 height 52
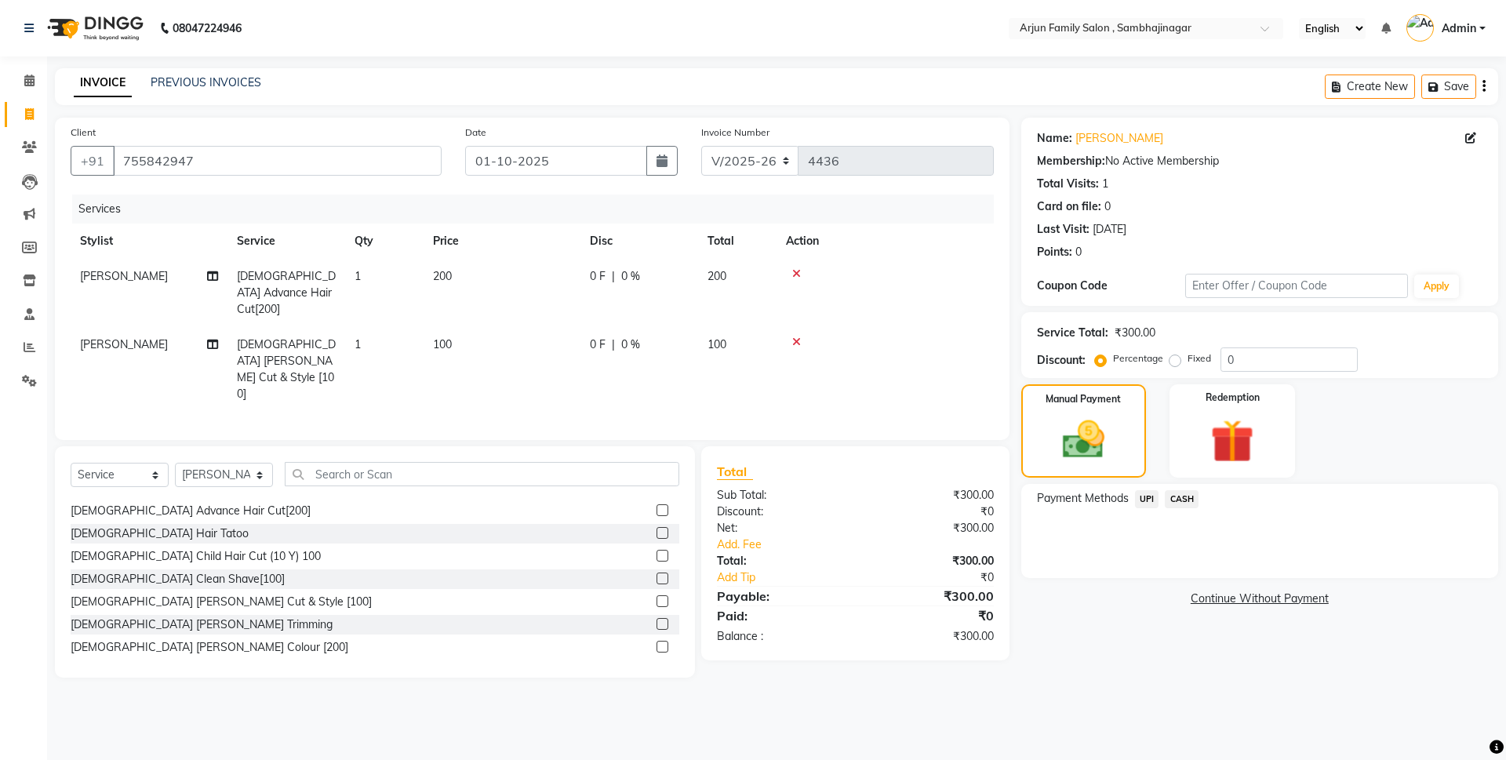
click at [1139, 499] on span "UPI" at bounding box center [1147, 499] width 24 height 18
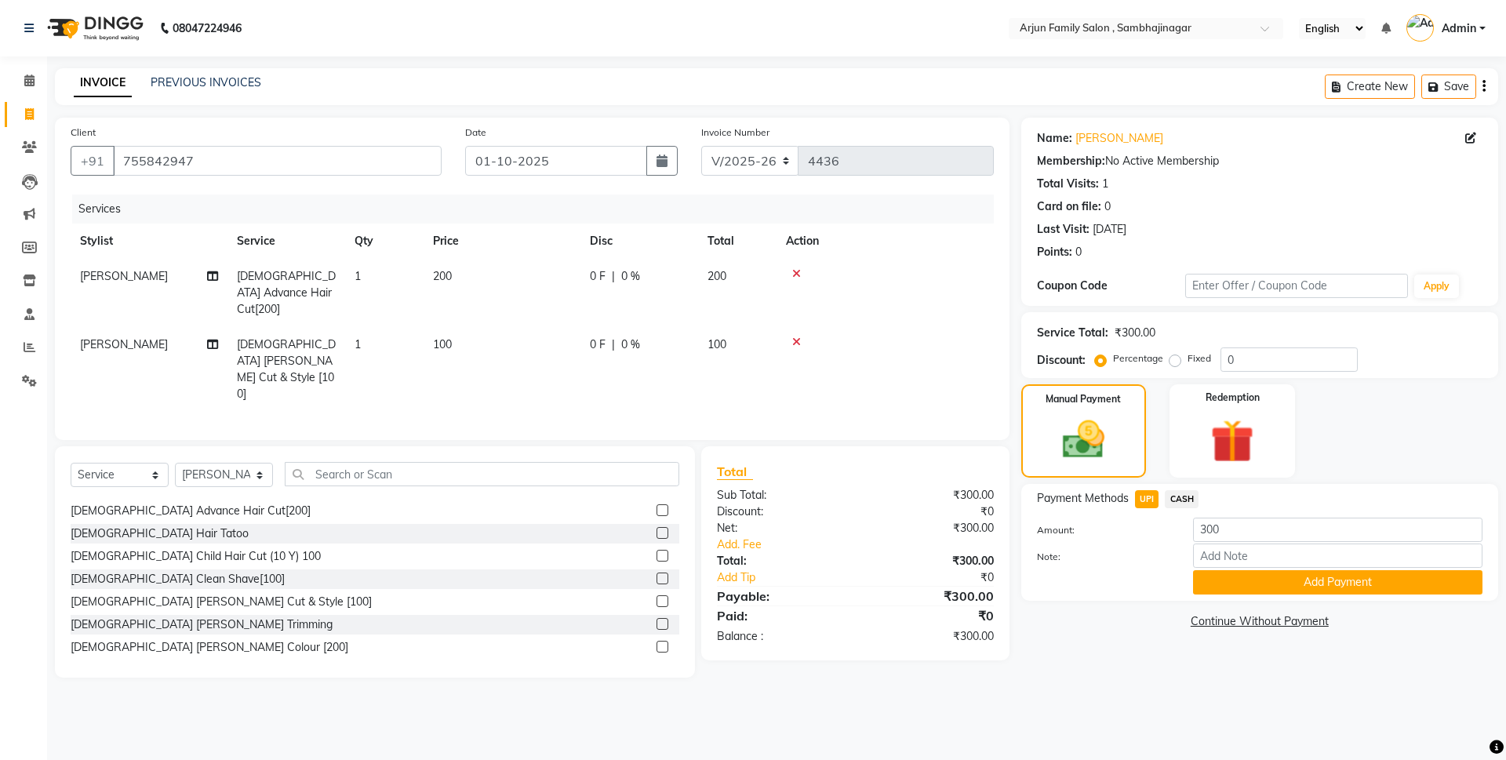
click at [1220, 598] on div "Payment Methods UPI CASH Amount: 300 Note: Add Payment" at bounding box center [1259, 542] width 477 height 117
drag, startPoint x: 1219, startPoint y: 580, endPoint x: 1220, endPoint y: 567, distance: 13.4
click at [1219, 575] on button "Add Payment" at bounding box center [1337, 582] width 289 height 24
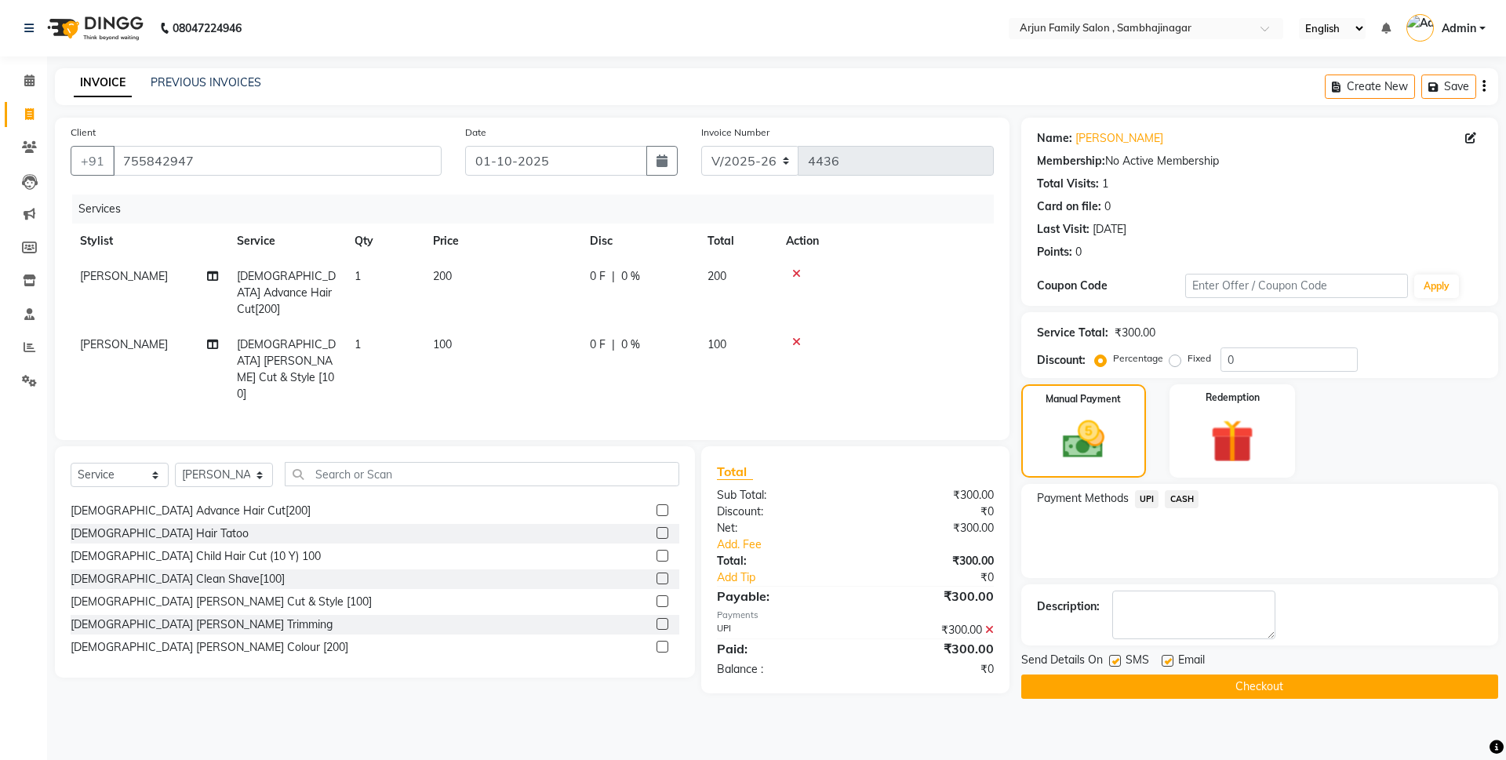
click at [1213, 685] on button "Checkout" at bounding box center [1259, 686] width 477 height 24
